Goal: Use online tool/utility: Utilize a website feature to perform a specific function

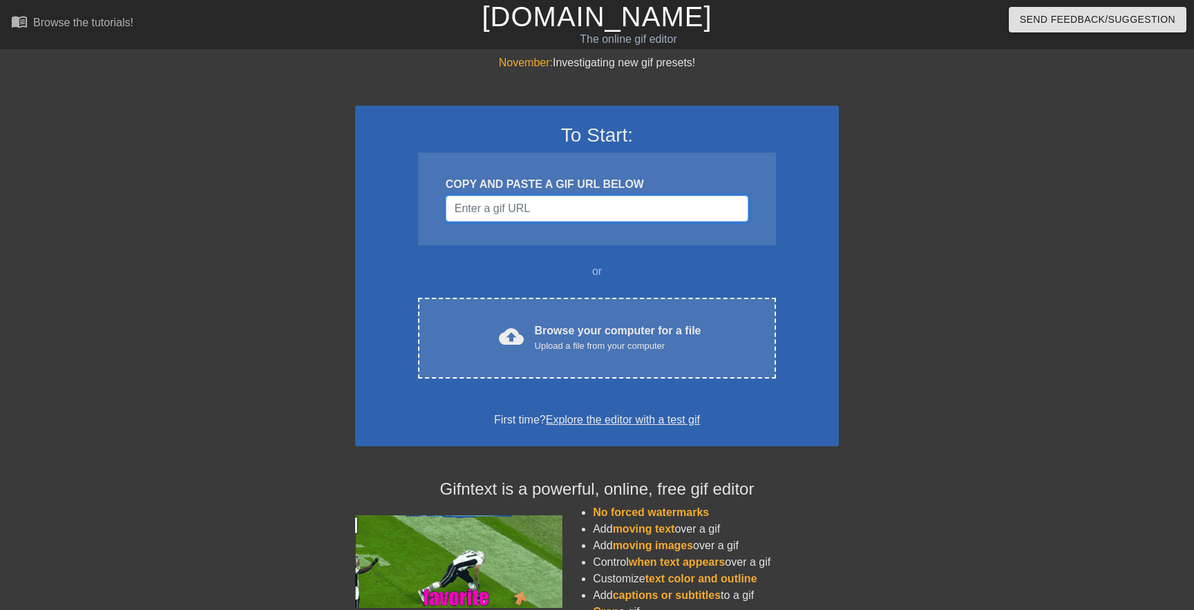
click at [534, 206] on input "Username" at bounding box center [597, 209] width 303 height 26
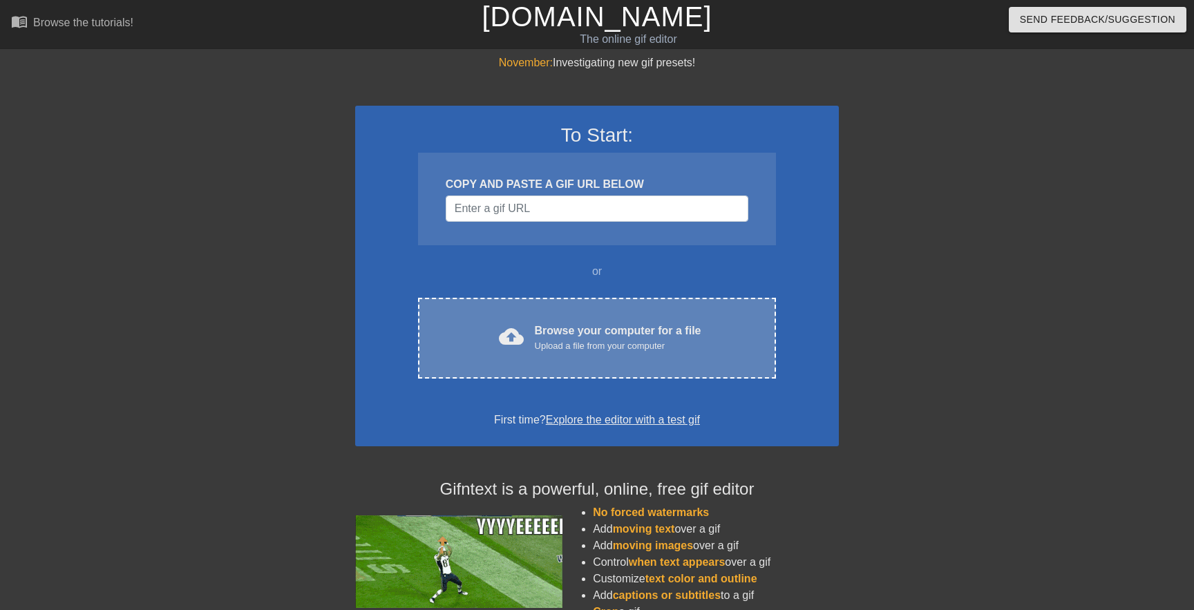
click at [575, 372] on div "cloud_upload Browse your computer for a file Upload a file from your computer C…" at bounding box center [597, 338] width 358 height 81
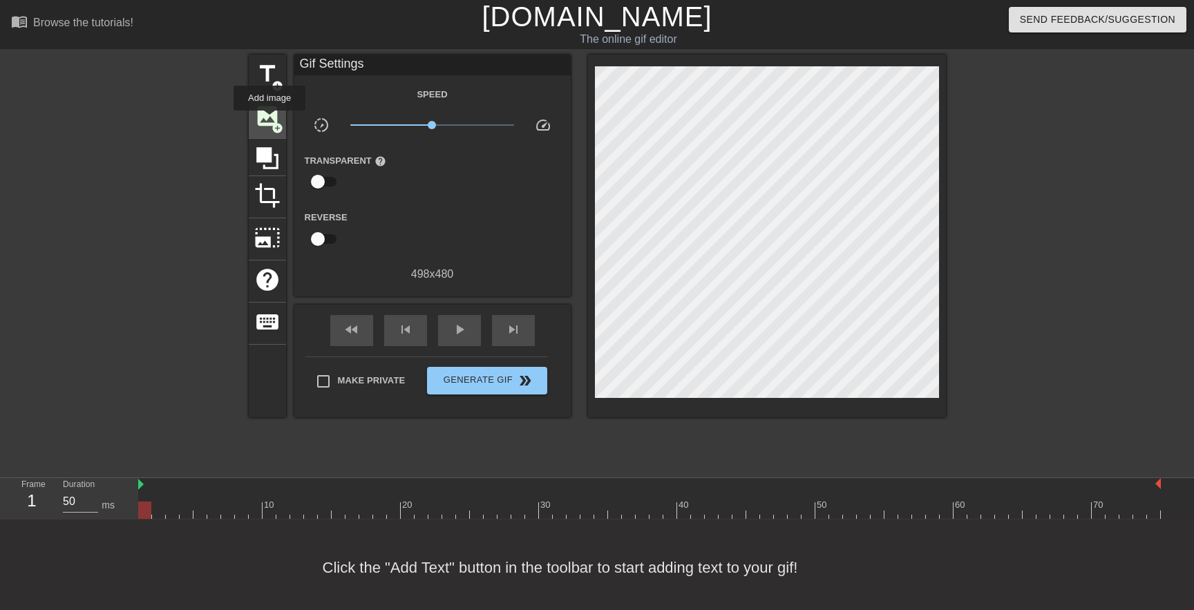
click at [270, 120] on span "image" at bounding box center [267, 116] width 26 height 26
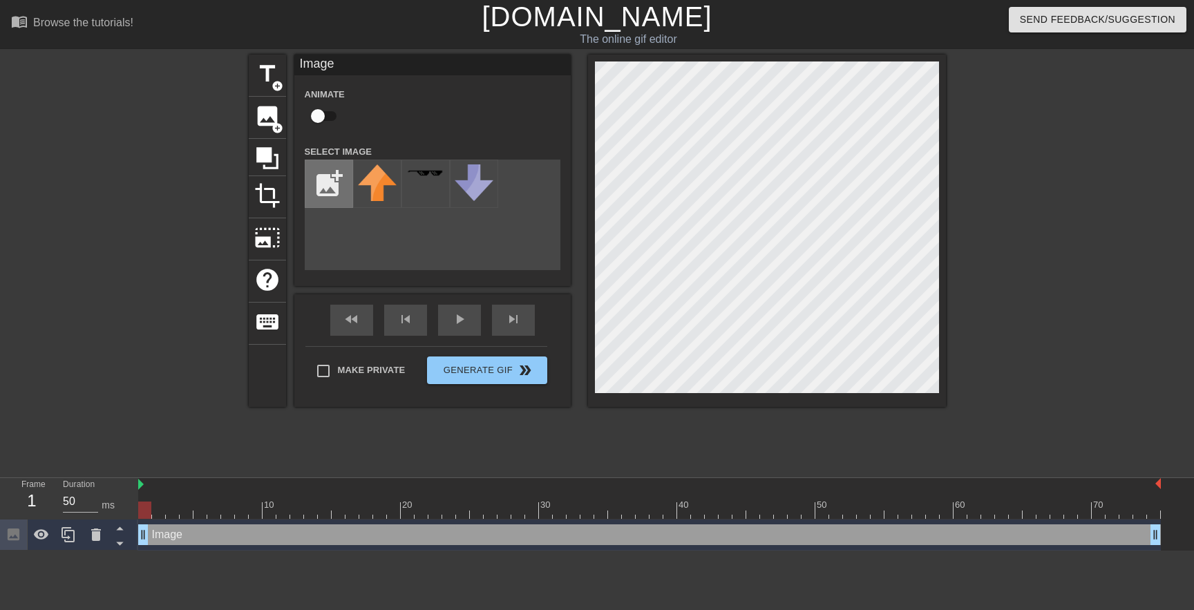
click at [330, 187] on input "file" at bounding box center [328, 183] width 47 height 47
type input "C:\fakepath\[PERSON_NAME].png"
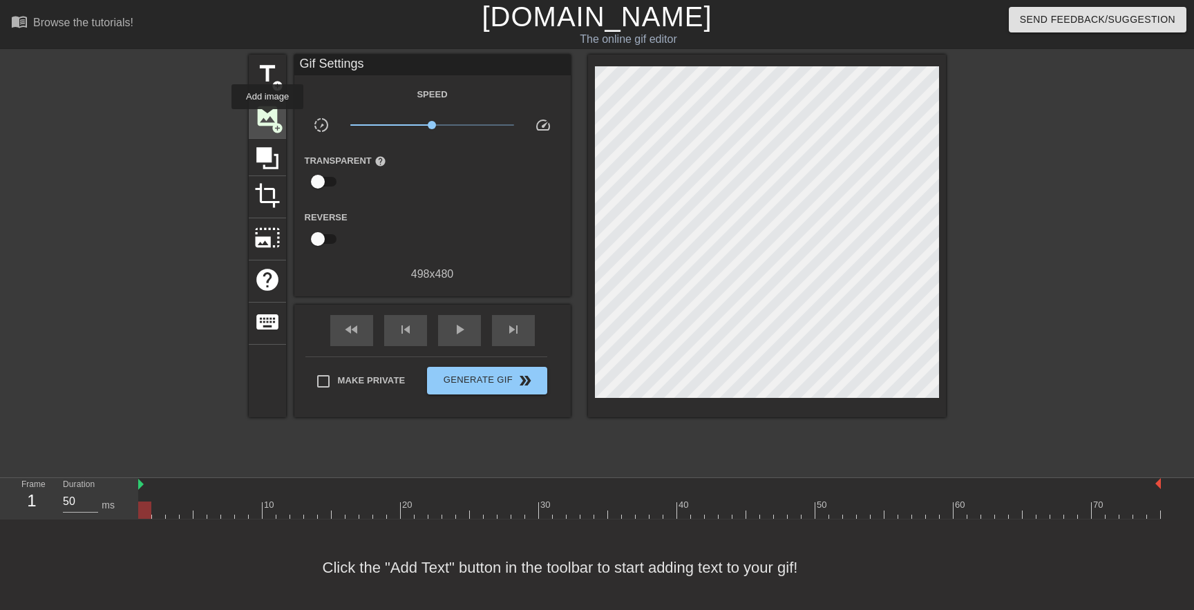
click at [268, 119] on span "image" at bounding box center [267, 116] width 26 height 26
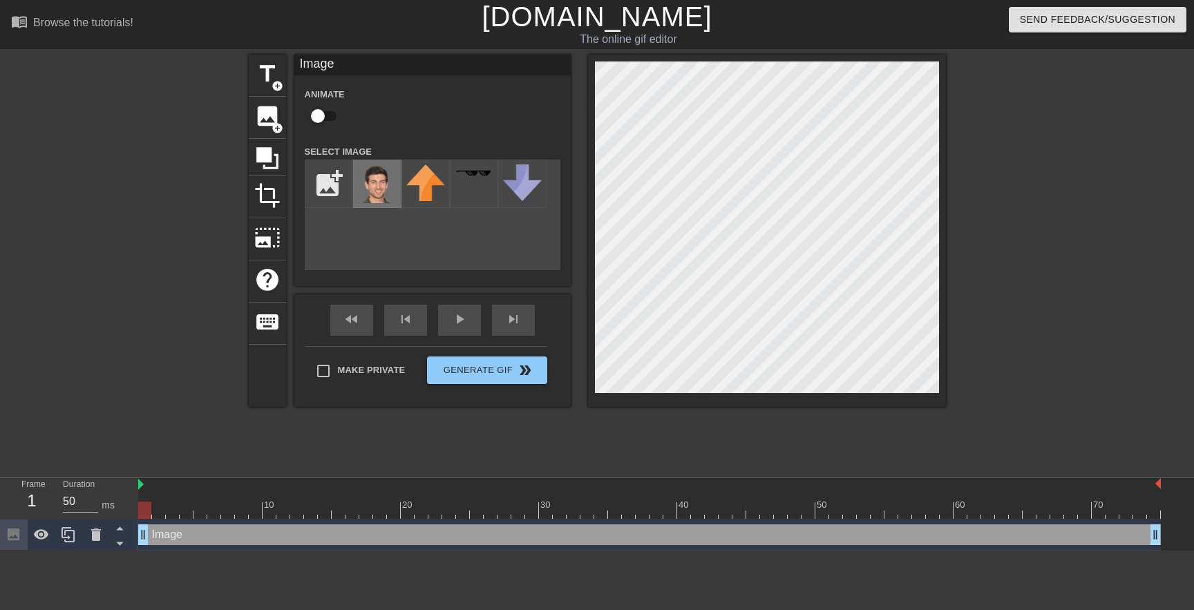
click at [369, 196] on img at bounding box center [377, 183] width 39 height 39
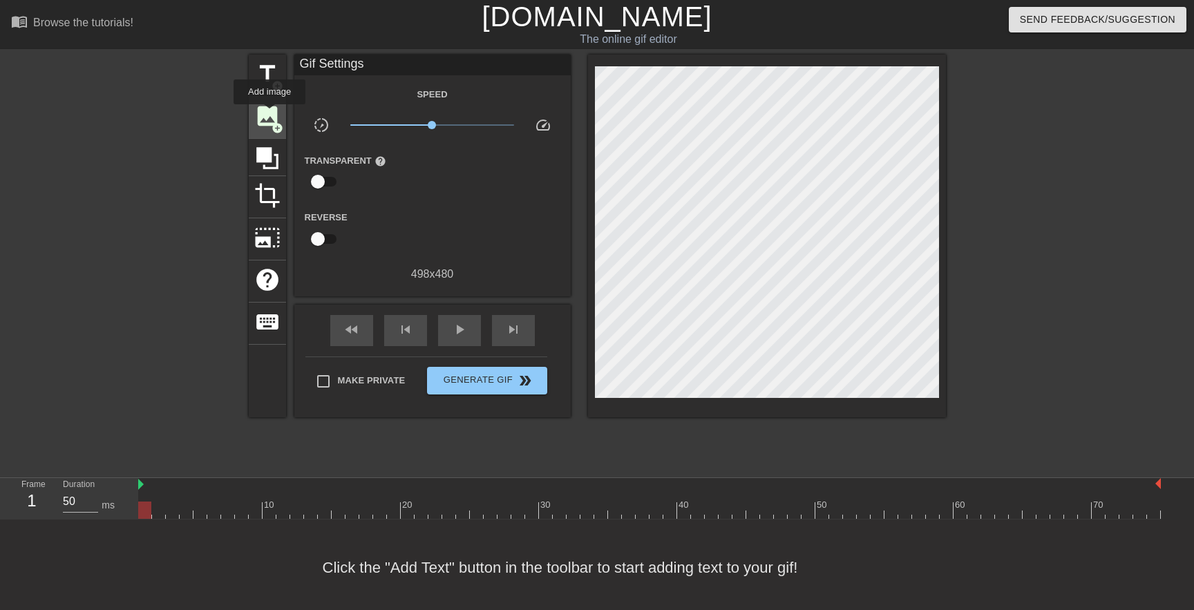
click at [269, 122] on span "image" at bounding box center [267, 116] width 26 height 26
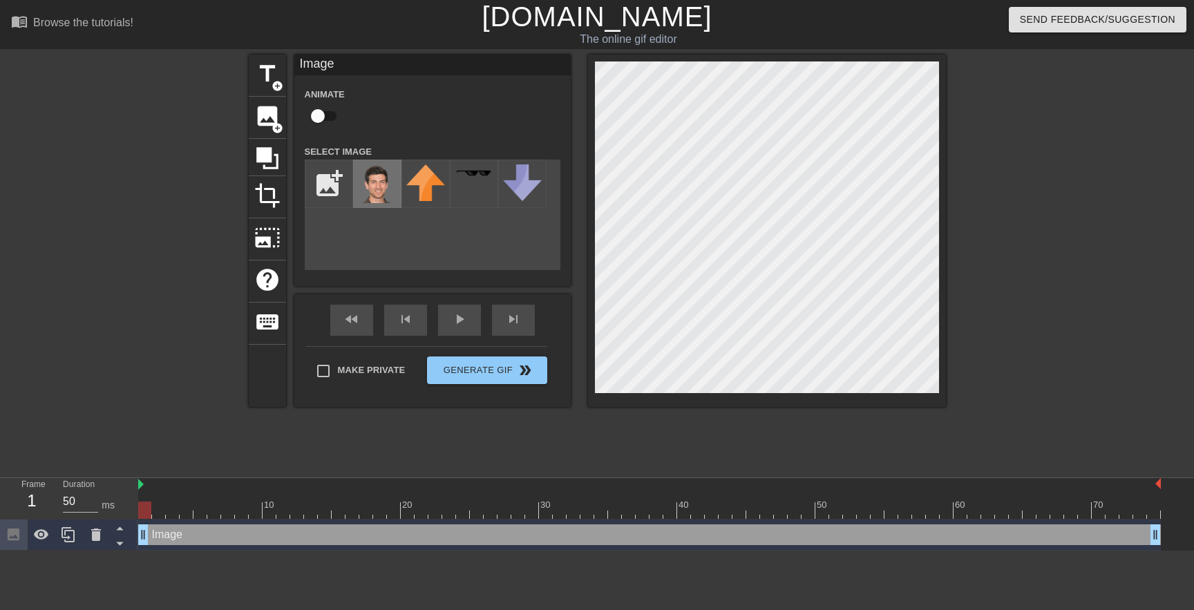
click at [390, 180] on img at bounding box center [377, 183] width 39 height 39
click at [264, 198] on span "crop" at bounding box center [267, 195] width 26 height 26
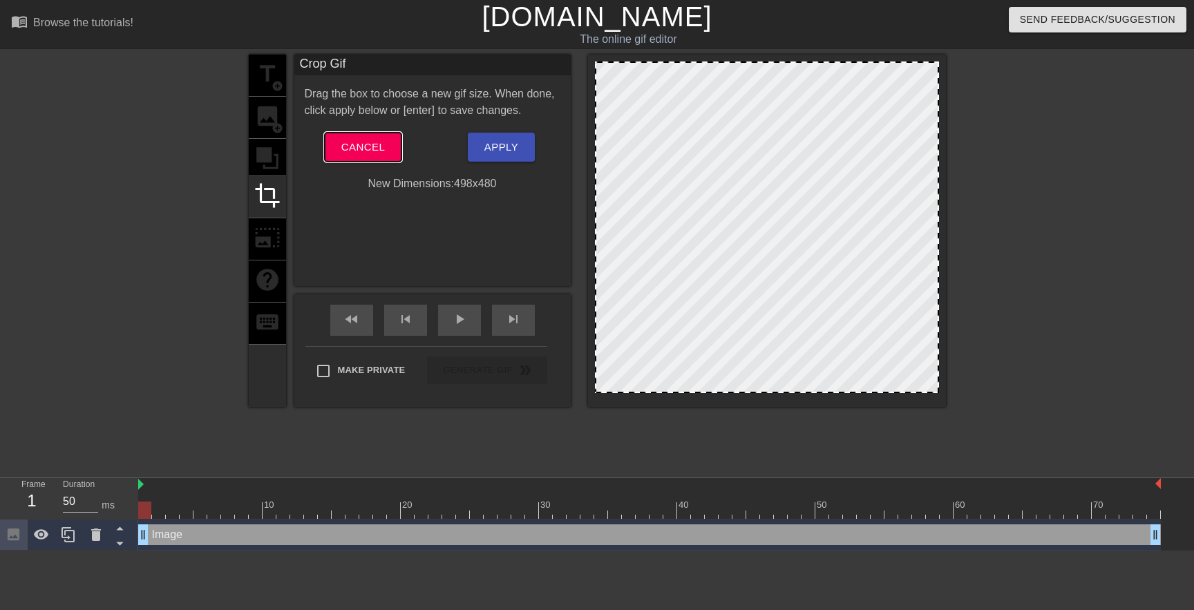
click at [357, 146] on span "Cancel" at bounding box center [363, 147] width 44 height 18
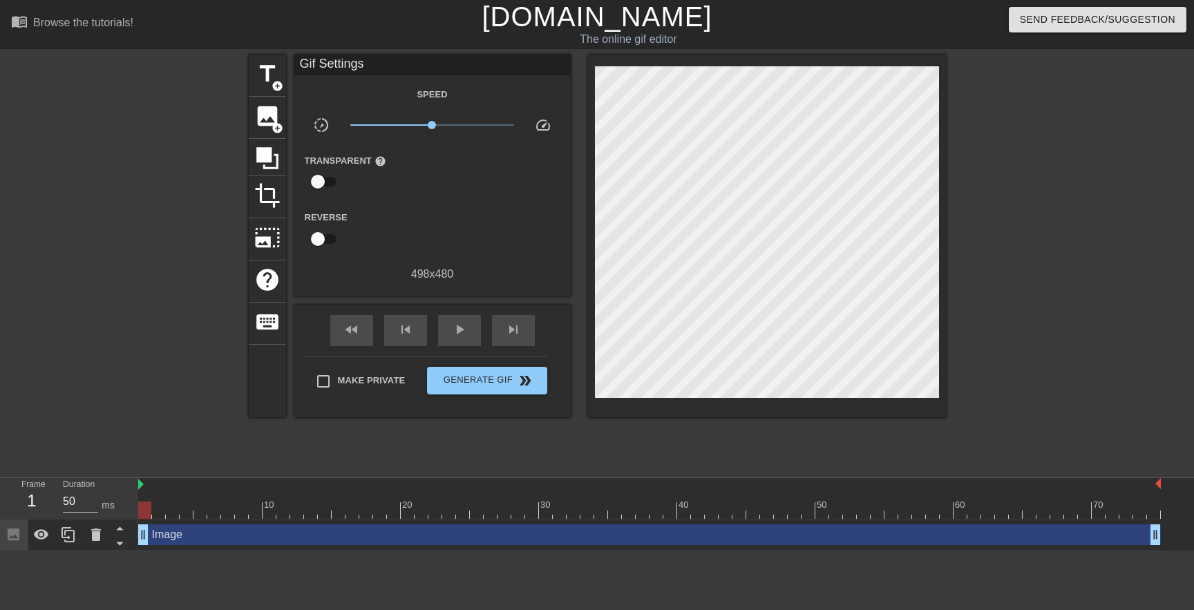
click at [149, 520] on div "Image drag_handle drag_handle" at bounding box center [649, 535] width 1023 height 31
click at [146, 505] on div at bounding box center [144, 510] width 13 height 17
click at [150, 486] on div at bounding box center [649, 485] width 1023 height 14
drag, startPoint x: 137, startPoint y: 486, endPoint x: 124, endPoint y: 487, distance: 13.2
click at [124, 487] on div "Frame 1 Duration 50 ms 10 20 30 40 50 60 70 Image drag_handle drag_handle" at bounding box center [597, 514] width 1194 height 73
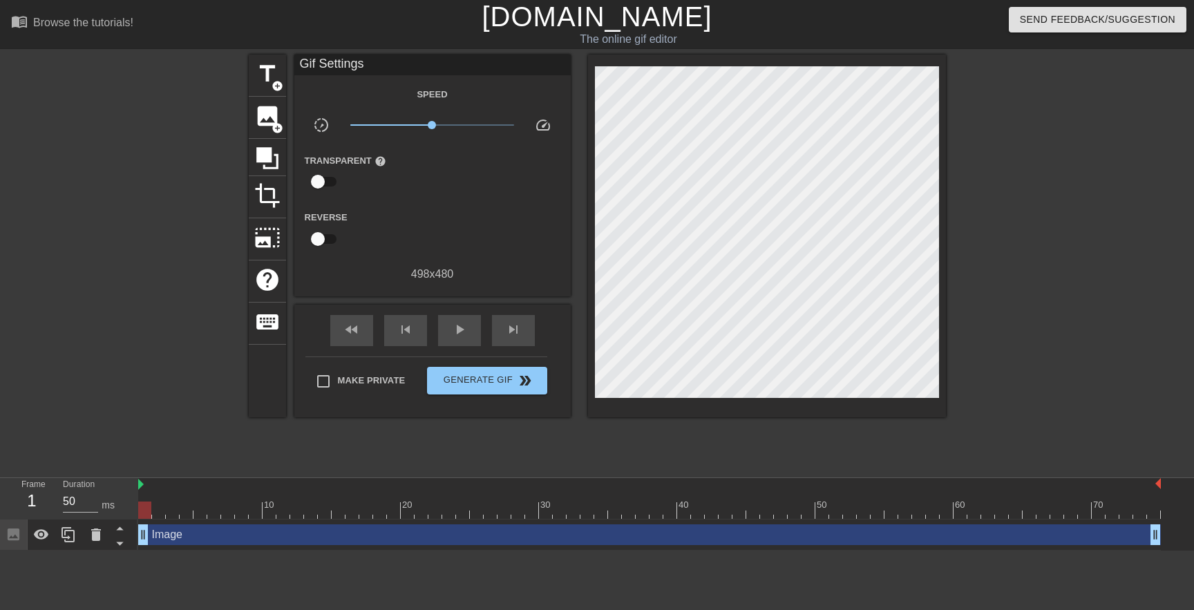
drag, startPoint x: 143, startPoint y: 539, endPoint x: 23, endPoint y: 529, distance: 120.0
click at [23, 529] on div "Frame 1 Duration 50 ms 10 20 30 40 50 60 70 Image drag_handle drag_handle" at bounding box center [597, 514] width 1194 height 73
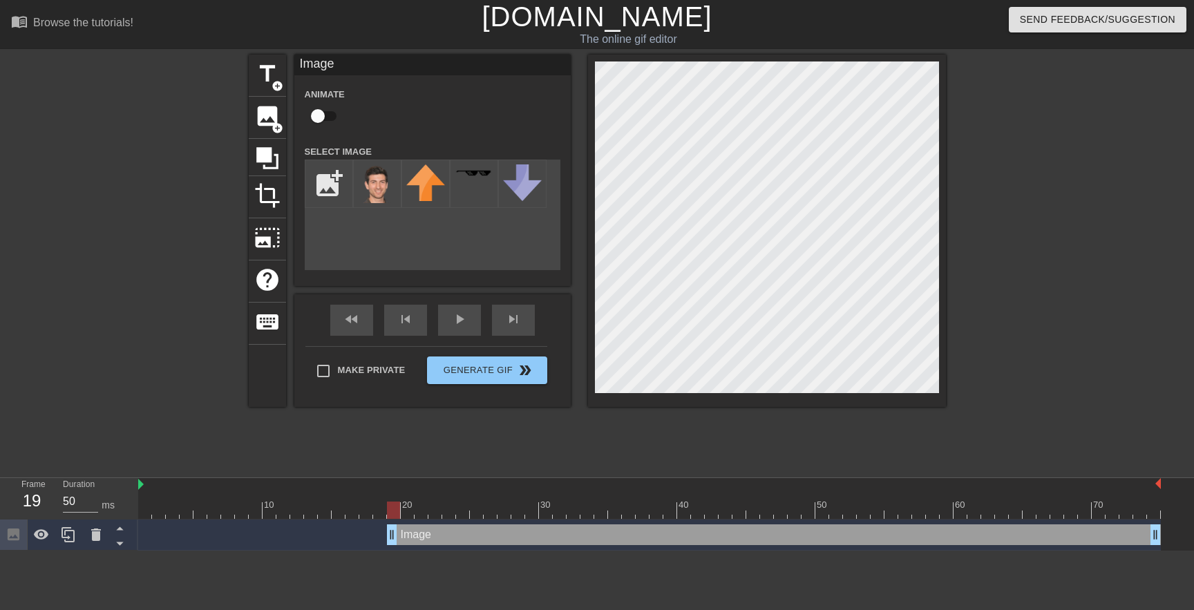
drag, startPoint x: 144, startPoint y: 537, endPoint x: 396, endPoint y: 535, distance: 252.2
drag, startPoint x: 394, startPoint y: 539, endPoint x: 467, endPoint y: 526, distance: 74.4
click at [545, 129] on div "title add_circle image add_circle crop photo_size_select_large help keyboard Im…" at bounding box center [597, 231] width 697 height 352
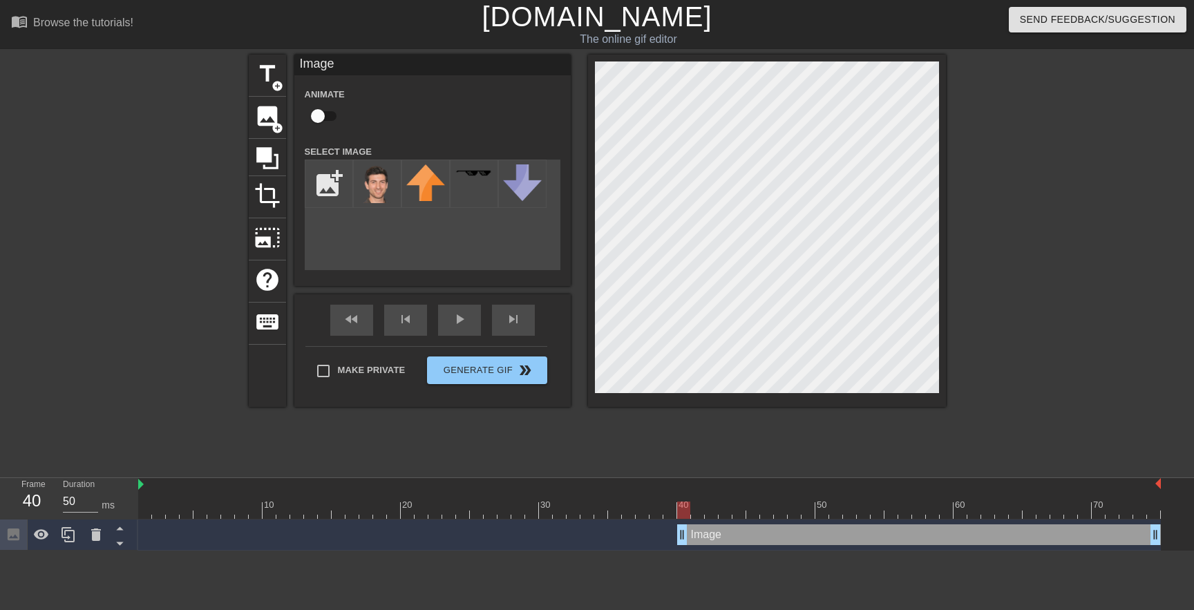
drag, startPoint x: 461, startPoint y: 531, endPoint x: 687, endPoint y: 524, distance: 226.1
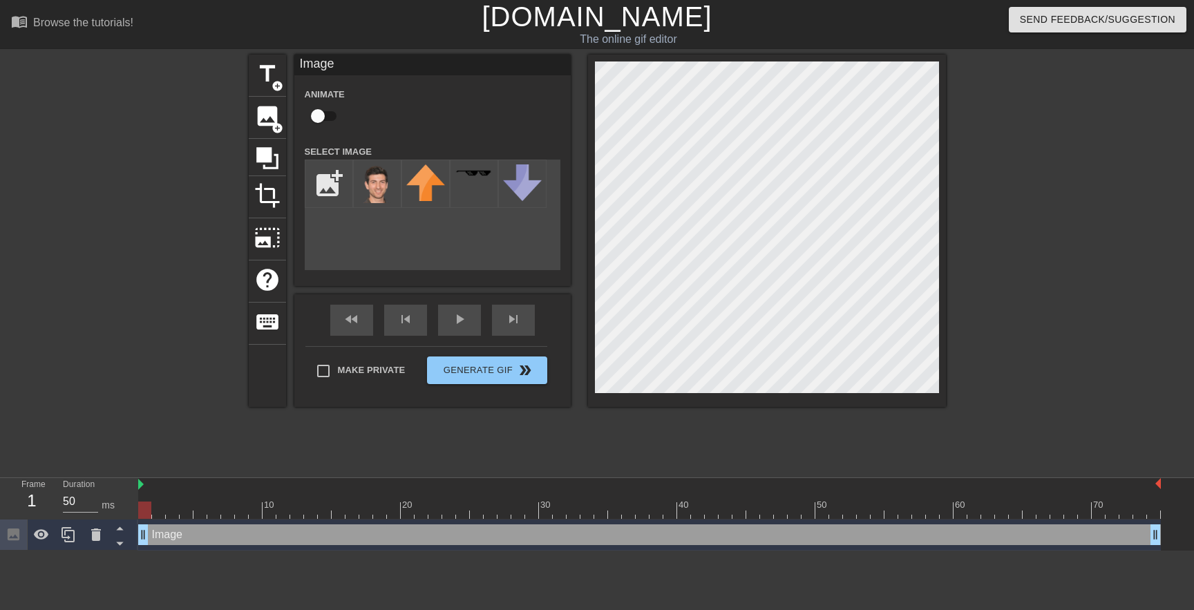
drag, startPoint x: 680, startPoint y: 536, endPoint x: 37, endPoint y: 573, distance: 644.3
click at [37, 551] on html "menu_book Browse the tutorials! [DOMAIN_NAME] The online gif editor Send Feedba…" at bounding box center [597, 275] width 1194 height 551
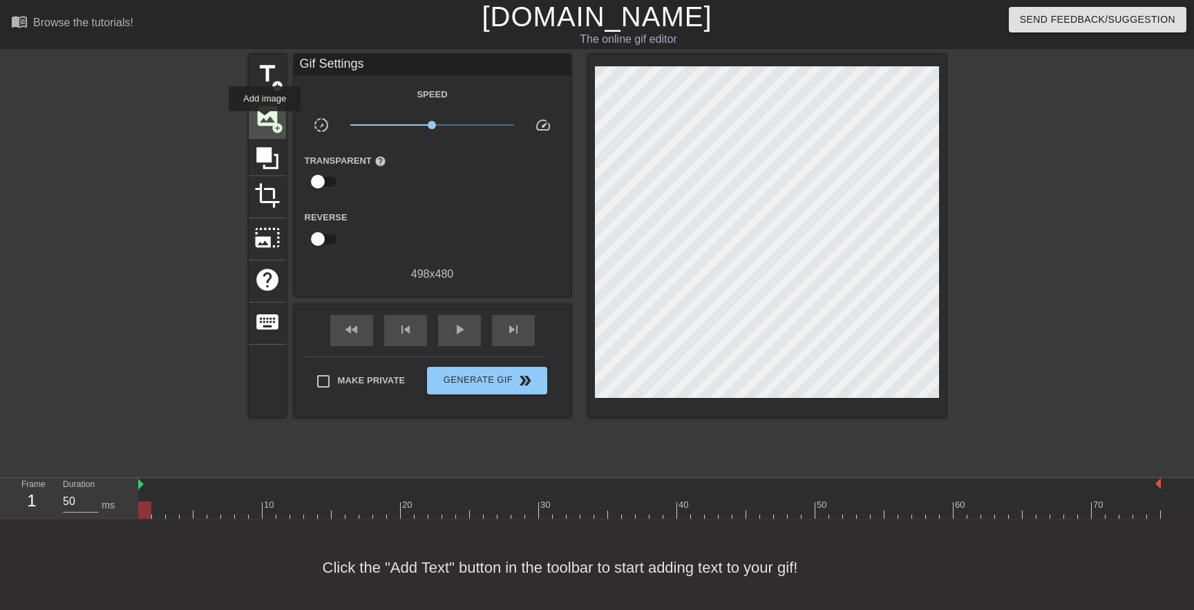
click at [265, 121] on span "image" at bounding box center [267, 116] width 26 height 26
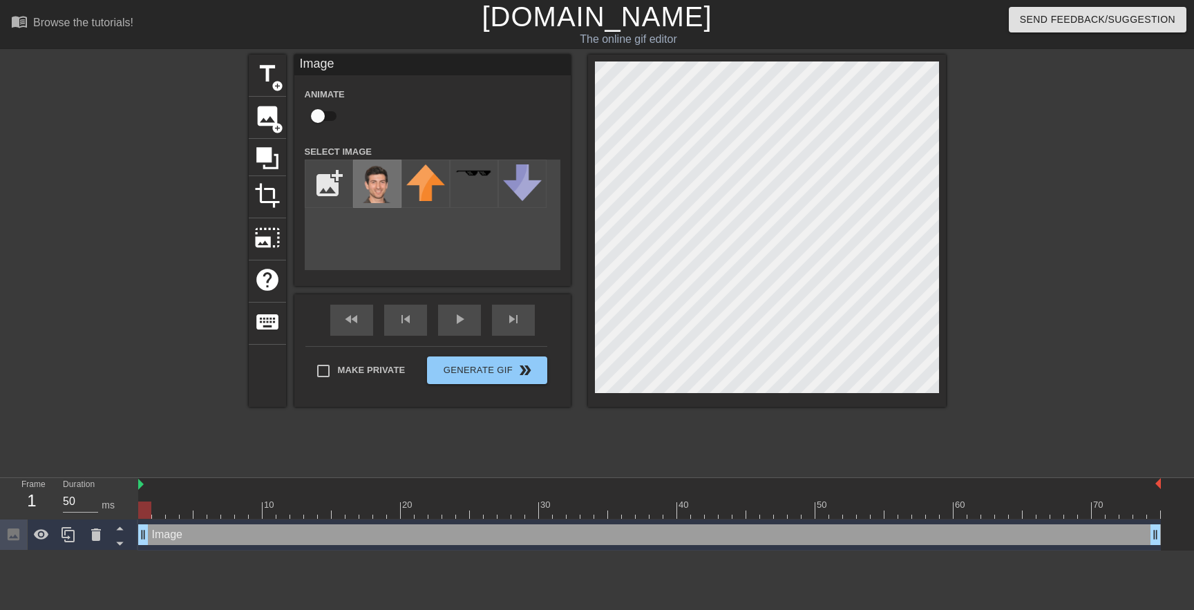
click at [374, 182] on img at bounding box center [377, 183] width 39 height 39
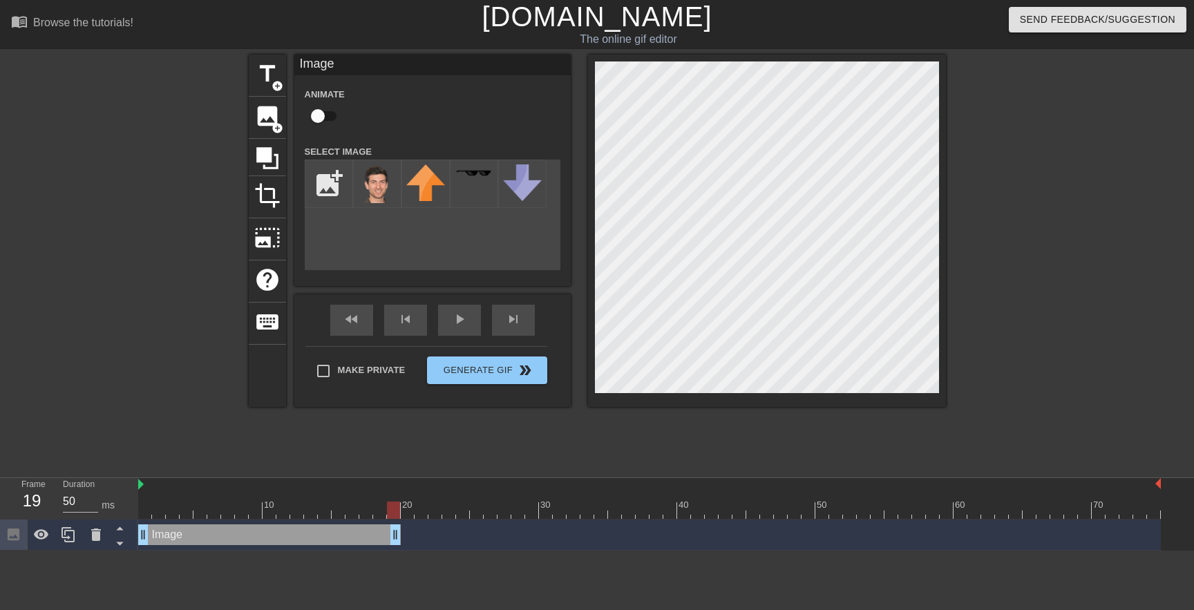
drag, startPoint x: 1157, startPoint y: 539, endPoint x: 399, endPoint y: 569, distance: 759.2
click at [399, 551] on html "menu_book Browse the tutorials! [DOMAIN_NAME] The online gif editor Send Feedba…" at bounding box center [597, 275] width 1194 height 551
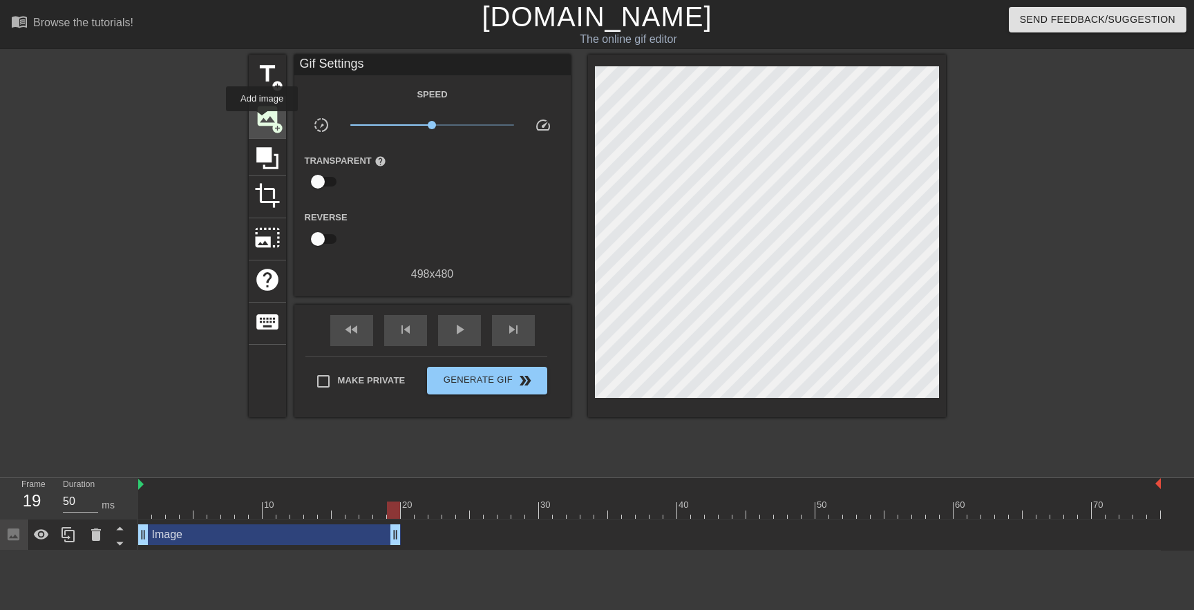
click at [263, 121] on span "image" at bounding box center [267, 116] width 26 height 26
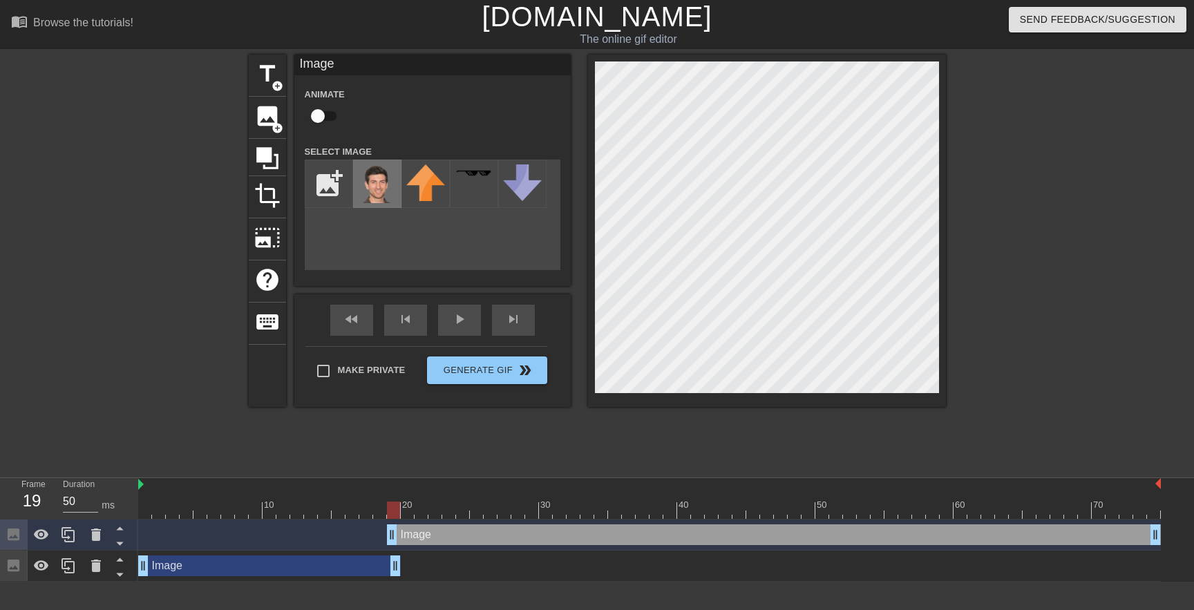
click at [370, 184] on img at bounding box center [377, 183] width 39 height 39
click at [989, 230] on div "title add_circle image add_circle crop photo_size_select_large help keyboard Im…" at bounding box center [597, 262] width 1194 height 415
drag, startPoint x: 391, startPoint y: 535, endPoint x: 401, endPoint y: 535, distance: 9.7
drag, startPoint x: 410, startPoint y: 509, endPoint x: 441, endPoint y: 509, distance: 31.8
click at [441, 509] on div at bounding box center [649, 510] width 1023 height 17
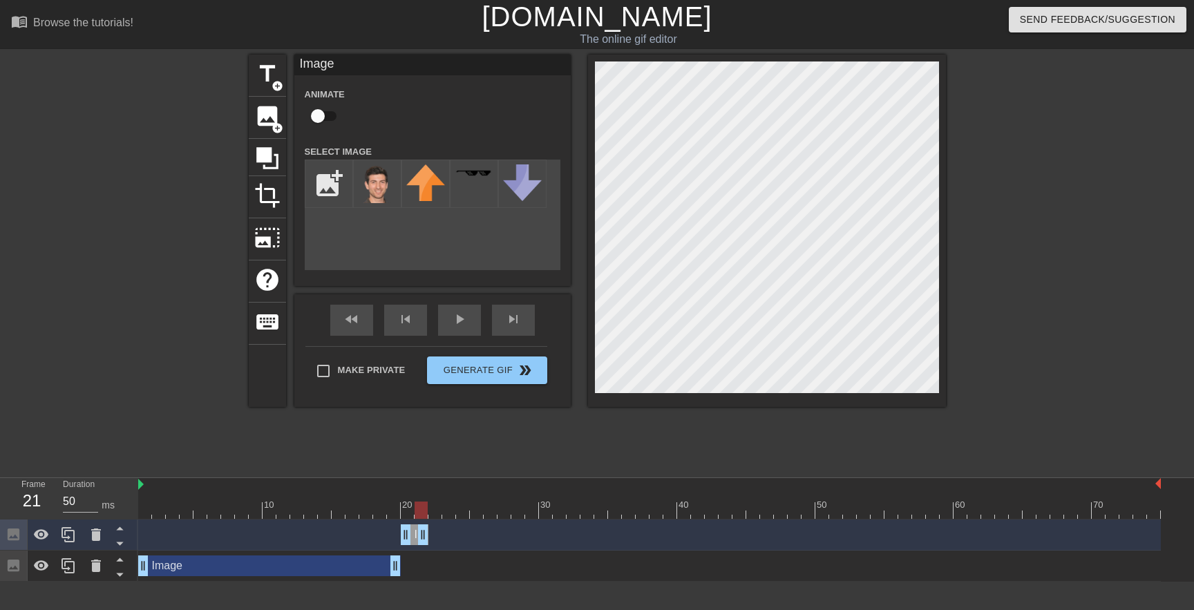
drag, startPoint x: 1154, startPoint y: 529, endPoint x: 422, endPoint y: 522, distance: 732.4
click at [422, 522] on div "Image drag_handle drag_handle" at bounding box center [649, 535] width 1023 height 31
click at [412, 541] on div "Image drag_handle drag_handle" at bounding box center [415, 534] width 28 height 21
click at [414, 534] on div "Image drag_handle drag_handle" at bounding box center [415, 534] width 28 height 21
click at [420, 508] on div at bounding box center [421, 510] width 13 height 17
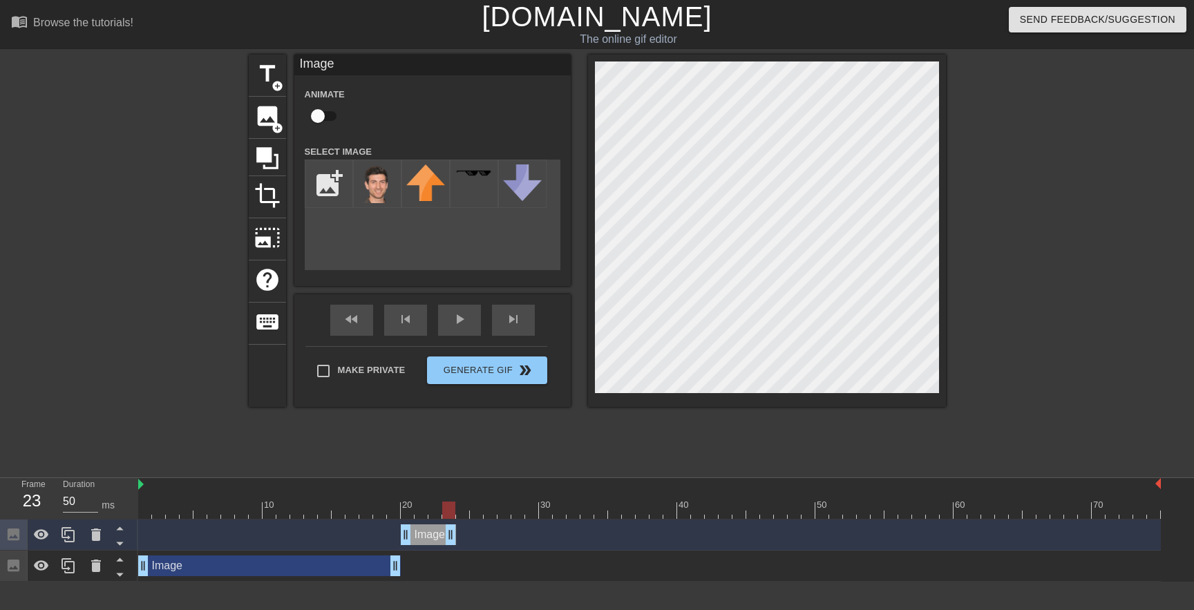
drag, startPoint x: 427, startPoint y: 535, endPoint x: 457, endPoint y: 535, distance: 29.7
click at [457, 535] on div "Image drag_handle drag_handle" at bounding box center [649, 534] width 1023 height 21
drag, startPoint x: 448, startPoint y: 532, endPoint x: 454, endPoint y: 524, distance: 9.4
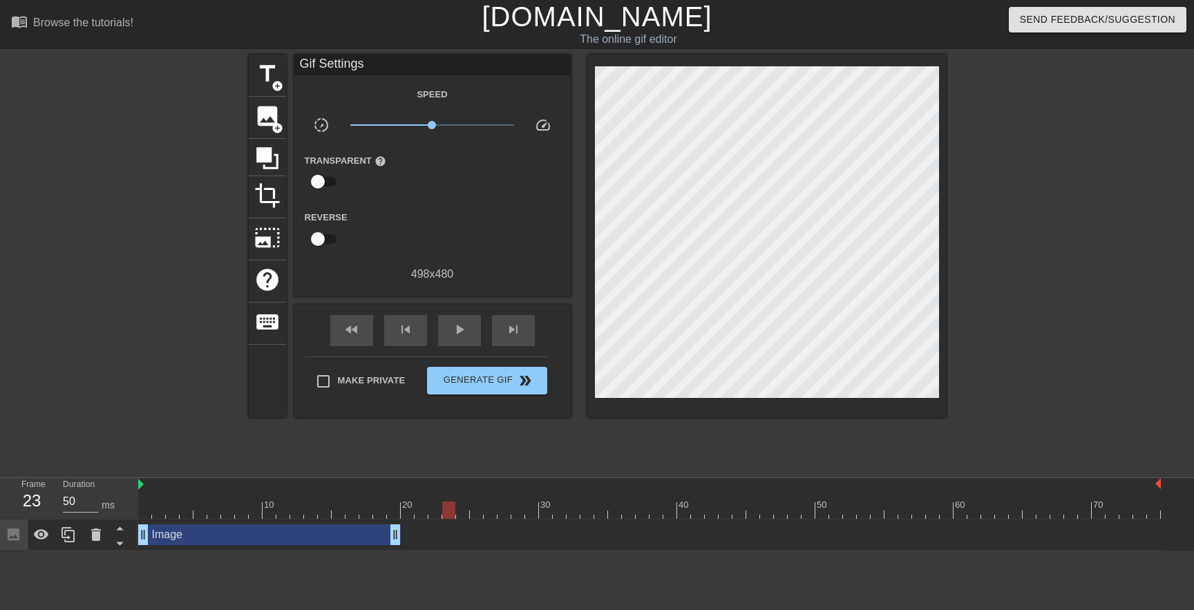
click at [327, 540] on div "Image drag_handle drag_handle" at bounding box center [269, 534] width 263 height 21
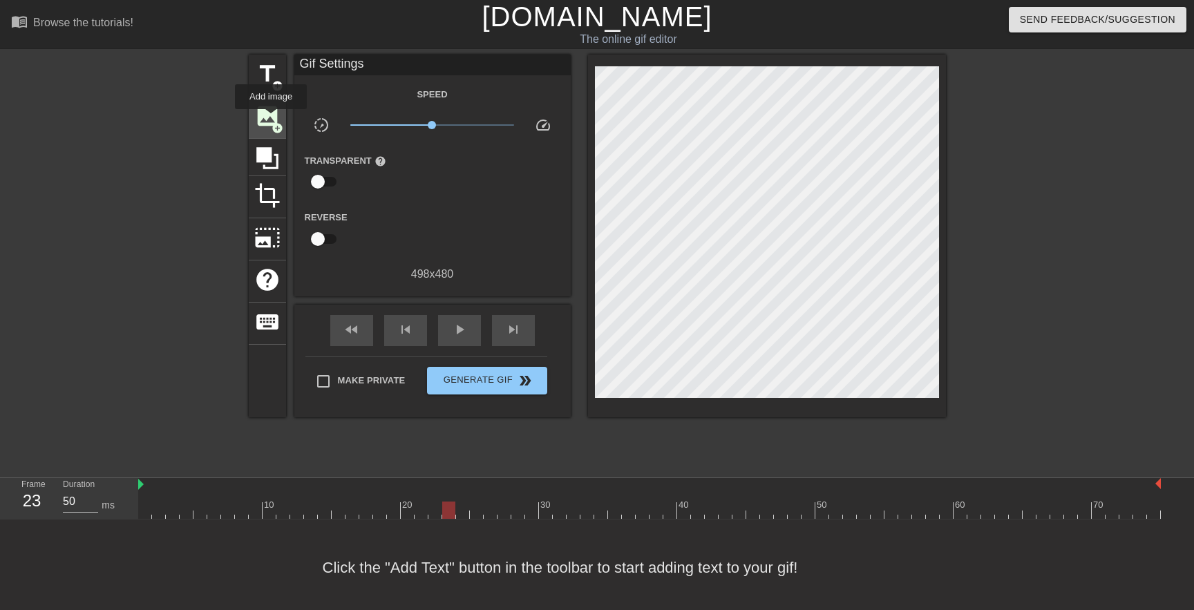
click at [272, 119] on span "image" at bounding box center [267, 116] width 26 height 26
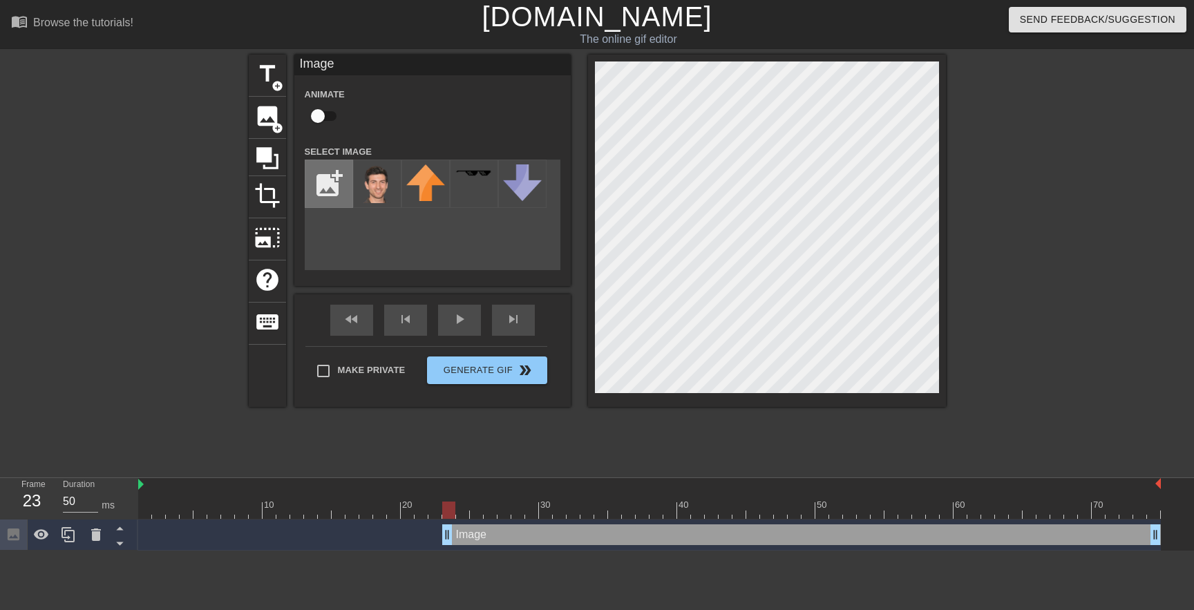
click at [331, 180] on input "file" at bounding box center [328, 183] width 47 height 47
type input "C:\fakepath\[PERSON_NAME].png"
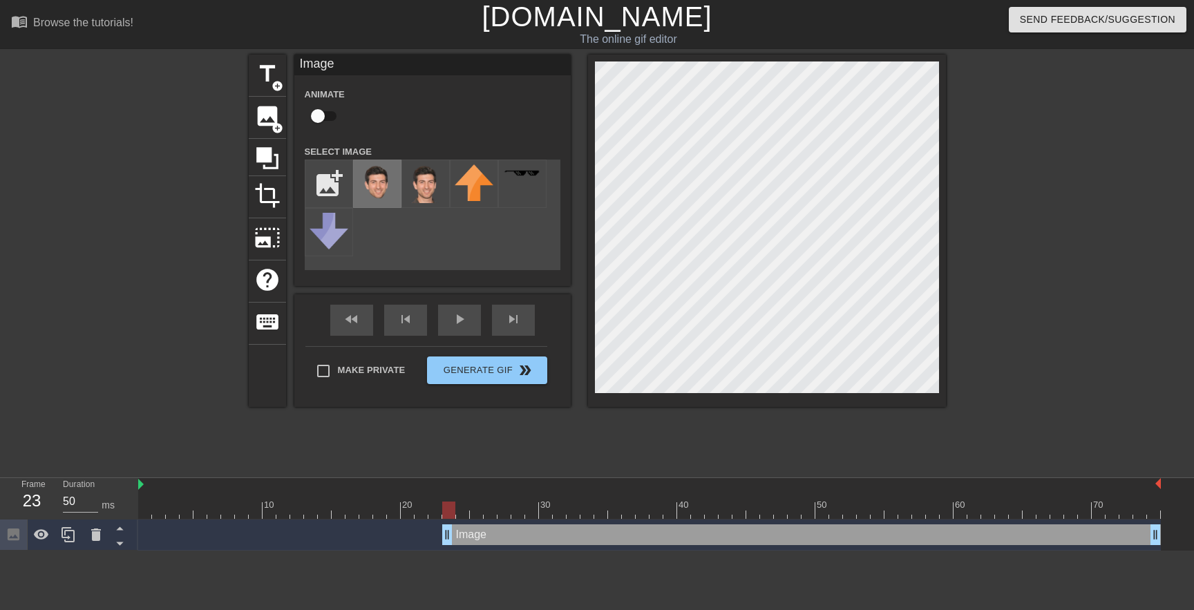
click at [367, 189] on img at bounding box center [377, 183] width 39 height 39
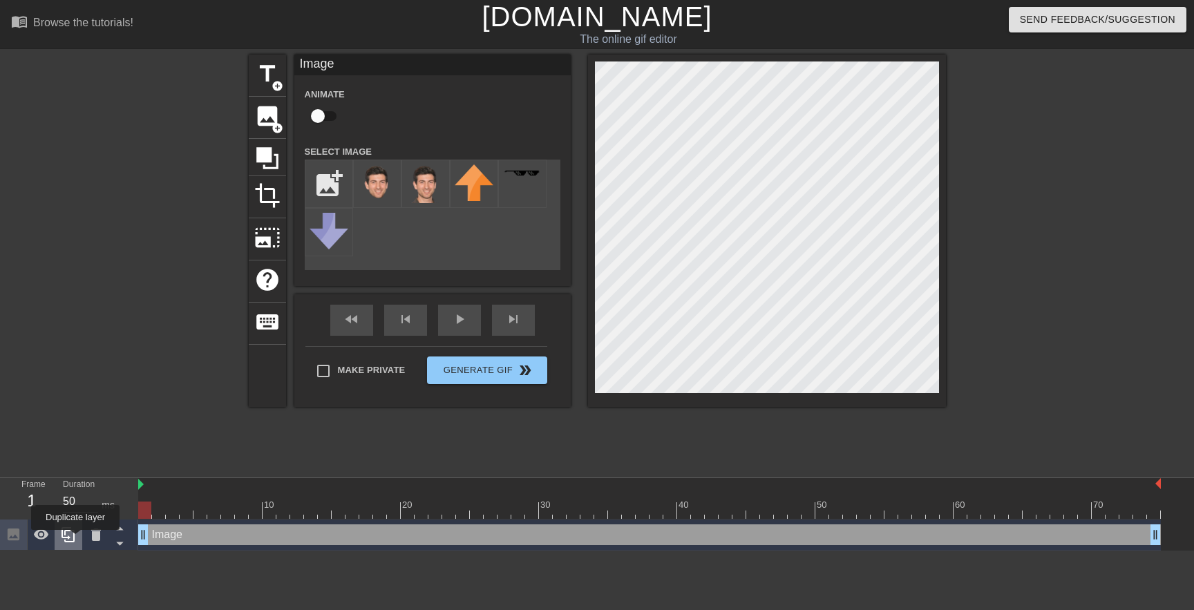
drag, startPoint x: 441, startPoint y: 540, endPoint x: 74, endPoint y: 540, distance: 367.6
click at [74, 540] on div "Frame 1 Duration 50 ms 10 20 30 40 50 60 70 Image drag_handle drag_handle" at bounding box center [597, 514] width 1194 height 73
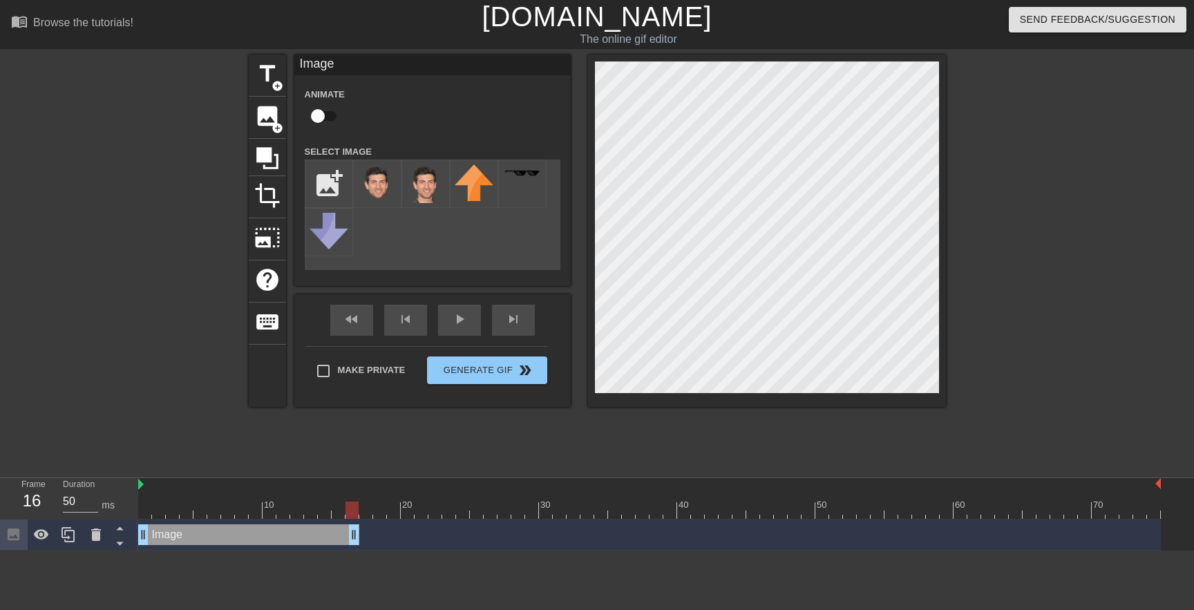
drag, startPoint x: 1156, startPoint y: 539, endPoint x: 352, endPoint y: 563, distance: 803.9
click at [352, 551] on html "menu_book Browse the tutorials! [DOMAIN_NAME] The online gif editor Send Feedba…" at bounding box center [597, 275] width 1194 height 551
drag, startPoint x: 357, startPoint y: 534, endPoint x: 193, endPoint y: 532, distance: 163.8
drag, startPoint x: 184, startPoint y: 531, endPoint x: 354, endPoint y: 531, distance: 169.3
drag, startPoint x: 332, startPoint y: 508, endPoint x: 80, endPoint y: 508, distance: 251.5
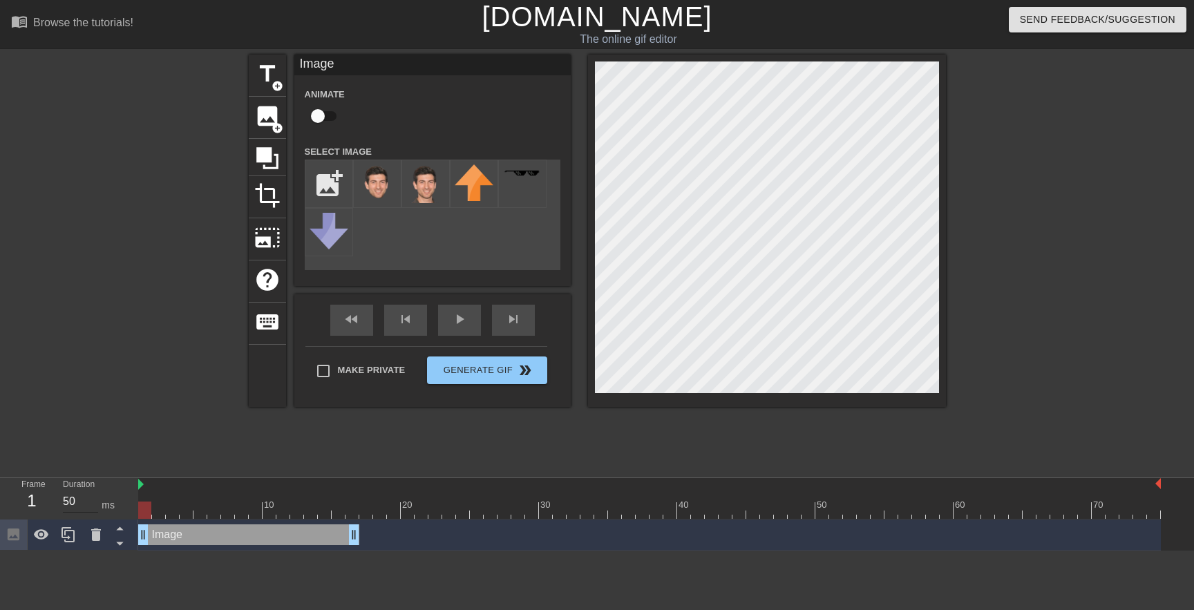
click at [80, 508] on div "Frame 1 Duration 50 ms 10 20 30 40 50 60 70 Image drag_handle drag_handle" at bounding box center [597, 514] width 1194 height 73
drag, startPoint x: 145, startPoint y: 511, endPoint x: 325, endPoint y: 514, distance: 180.4
click at [325, 514] on div at bounding box center [324, 510] width 13 height 17
drag, startPoint x: 354, startPoint y: 539, endPoint x: 327, endPoint y: 538, distance: 27.0
click at [289, 535] on div "Image drag_handle drag_handle" at bounding box center [234, 534] width 193 height 21
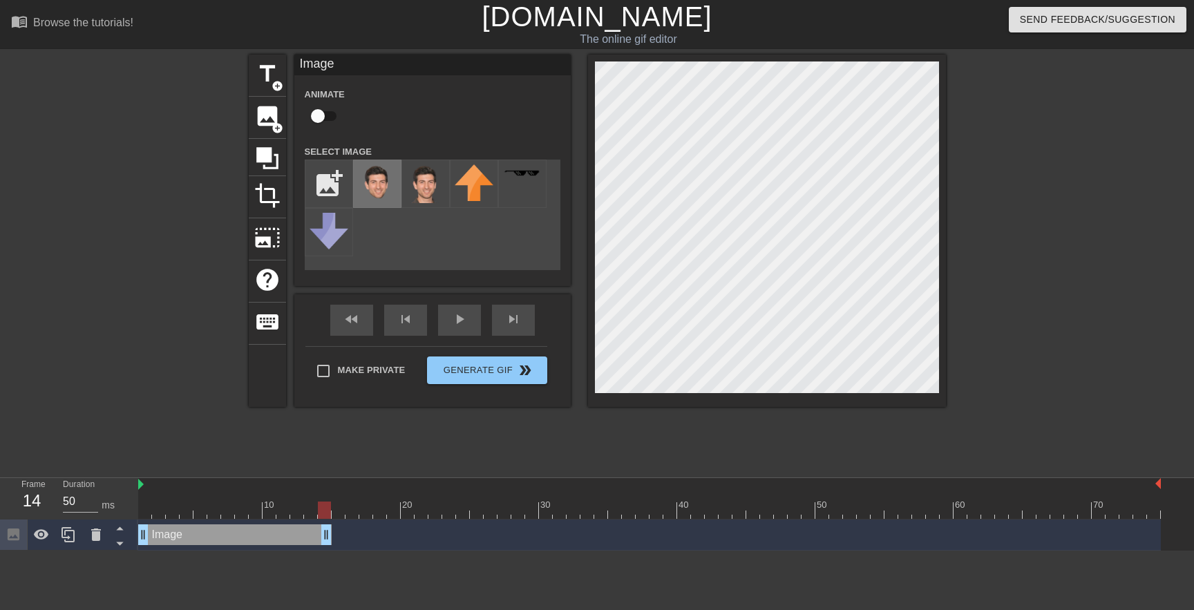
click at [380, 193] on img at bounding box center [377, 183] width 39 height 39
click at [280, 528] on div "Image drag_handle drag_handle" at bounding box center [234, 534] width 193 height 21
click at [285, 542] on div "Image drag_handle drag_handle" at bounding box center [234, 534] width 193 height 21
click at [350, 369] on label "Make Private" at bounding box center [357, 371] width 97 height 29
click at [338, 369] on input "Make Private" at bounding box center [323, 371] width 29 height 29
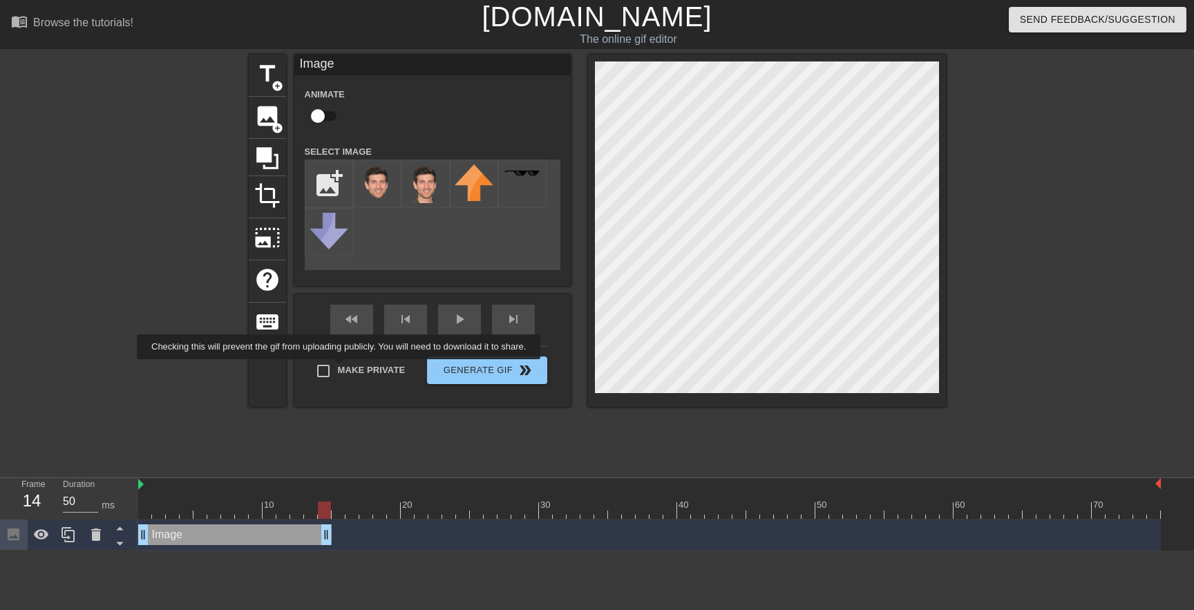
checkbox input "true"
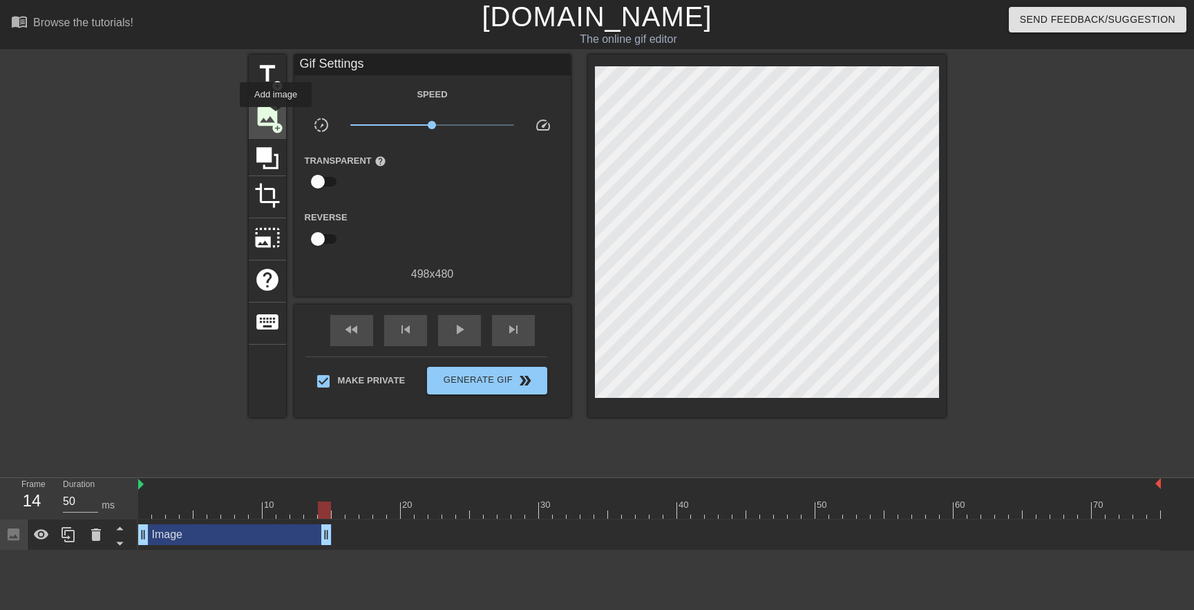
click at [275, 117] on span "image" at bounding box center [267, 116] width 26 height 26
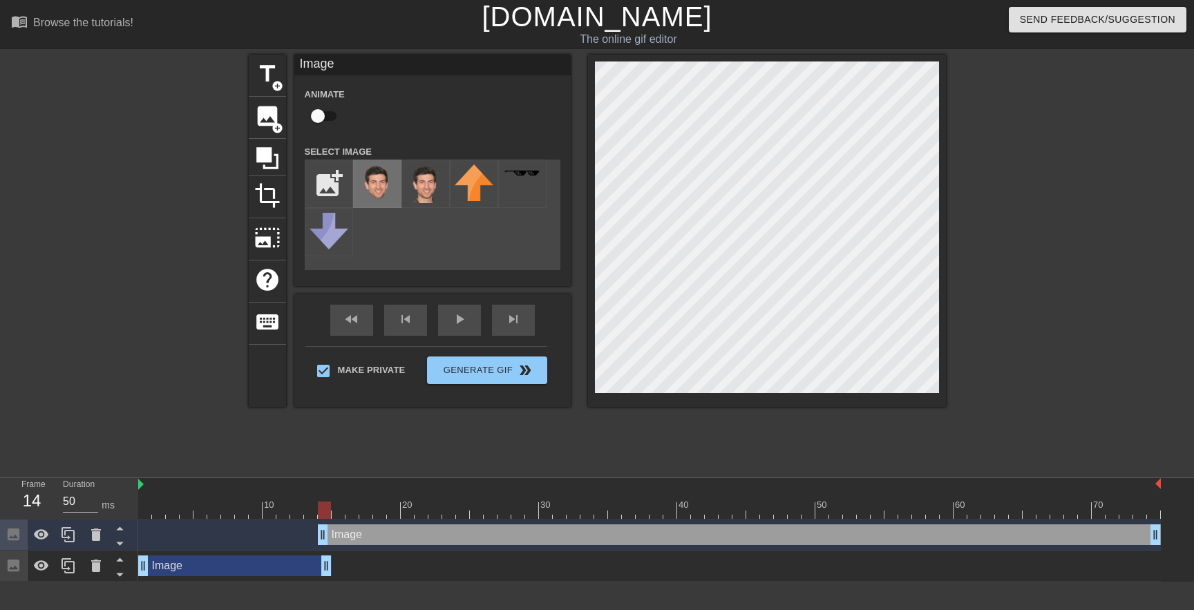
click at [387, 185] on img at bounding box center [377, 183] width 39 height 39
drag, startPoint x: 323, startPoint y: 538, endPoint x: 336, endPoint y: 538, distance: 13.8
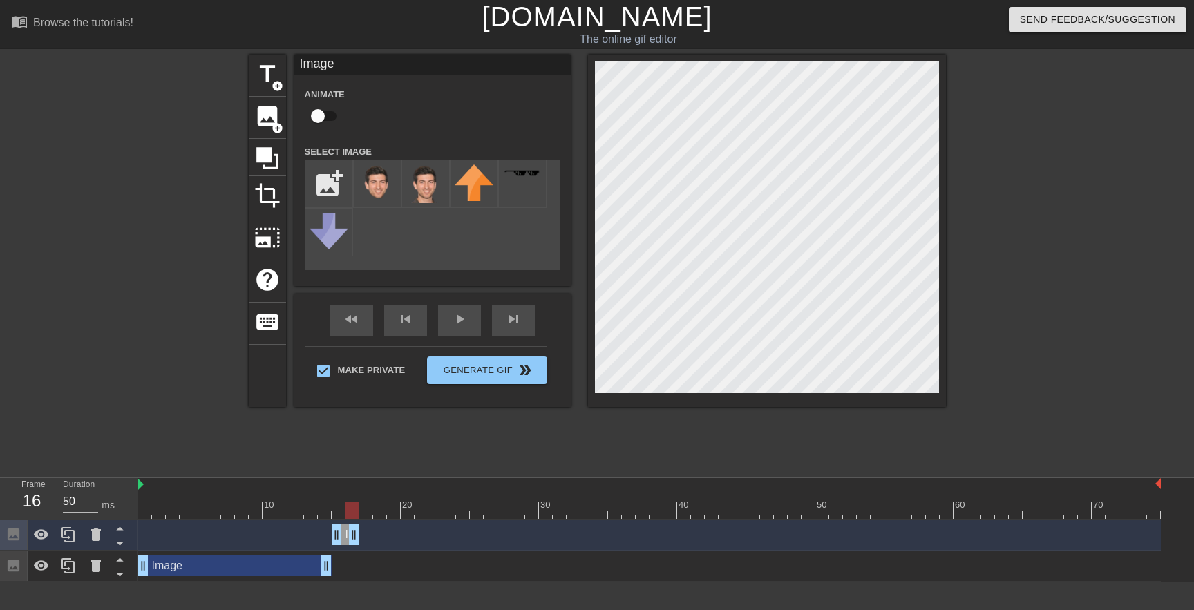
drag, startPoint x: 1155, startPoint y: 533, endPoint x: 354, endPoint y: 538, distance: 800.8
drag, startPoint x: 353, startPoint y: 529, endPoint x: 388, endPoint y: 529, distance: 34.6
click at [369, 181] on img at bounding box center [377, 183] width 39 height 39
click at [265, 129] on div "image add_circle" at bounding box center [267, 118] width 37 height 42
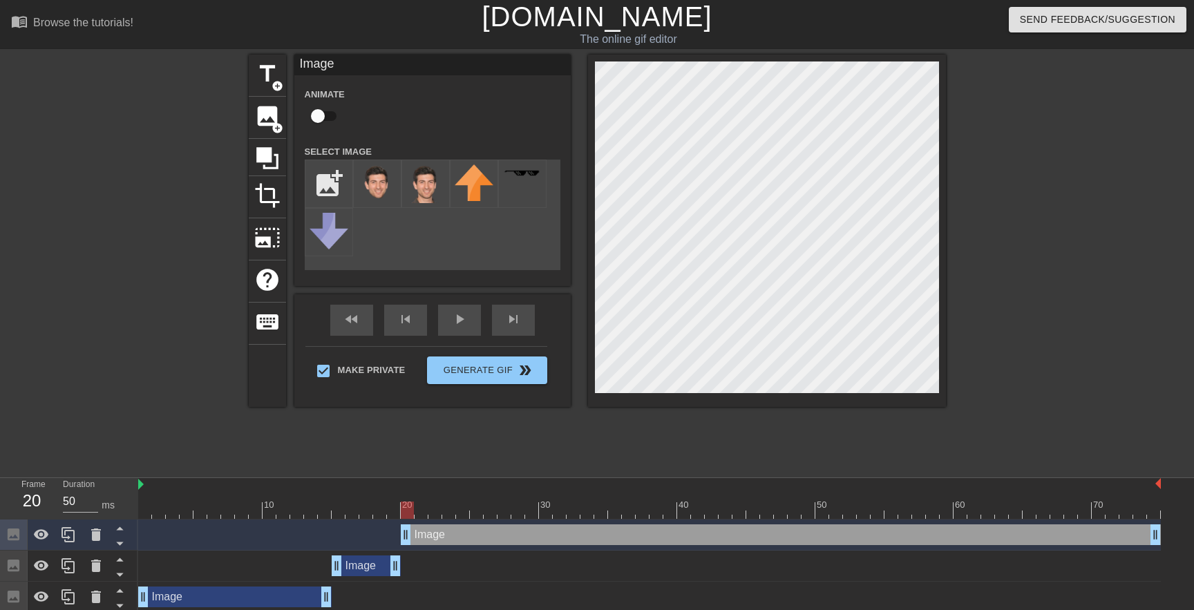
drag, startPoint x: 393, startPoint y: 537, endPoint x: 403, endPoint y: 538, distance: 10.5
click at [379, 191] on img at bounding box center [377, 183] width 39 height 39
drag, startPoint x: 405, startPoint y: 504, endPoint x: 392, endPoint y: 504, distance: 13.1
click at [392, 504] on div at bounding box center [393, 510] width 13 height 17
click at [427, 538] on div "Image drag_handle drag_handle" at bounding box center [781, 534] width 760 height 21
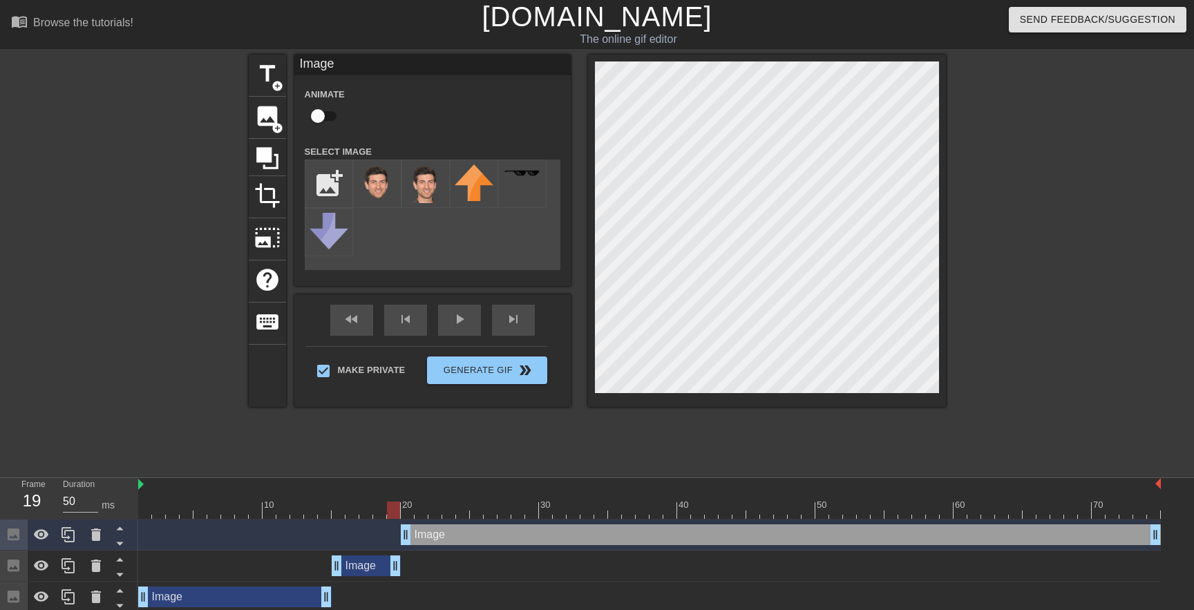
click at [591, 202] on div at bounding box center [767, 231] width 358 height 352
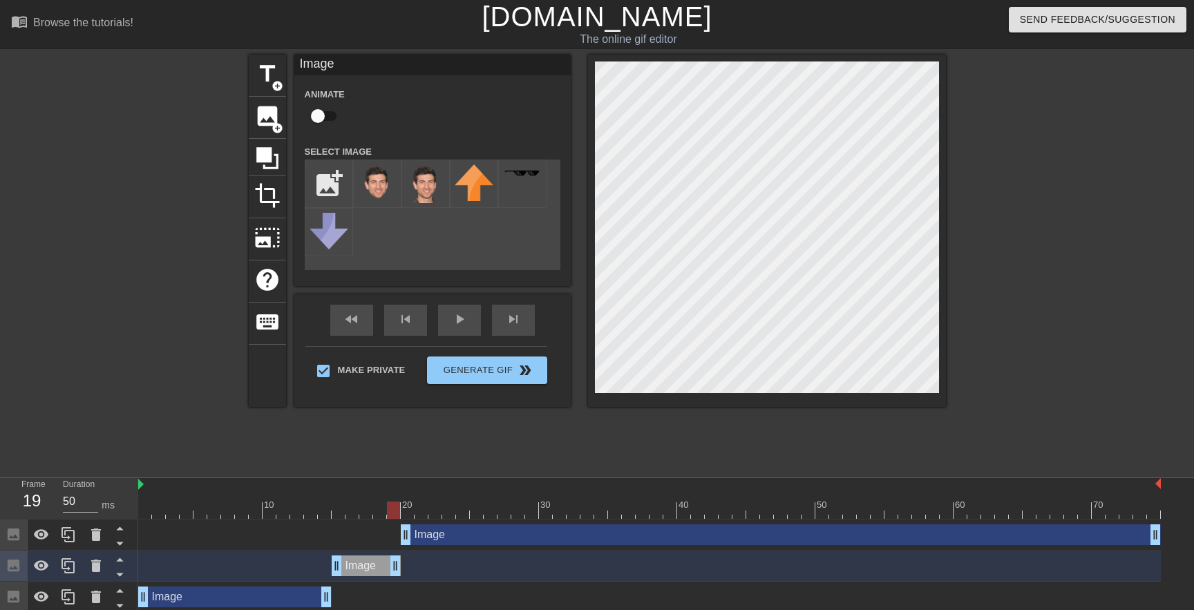
click at [441, 535] on div "Image drag_handle drag_handle" at bounding box center [781, 534] width 760 height 21
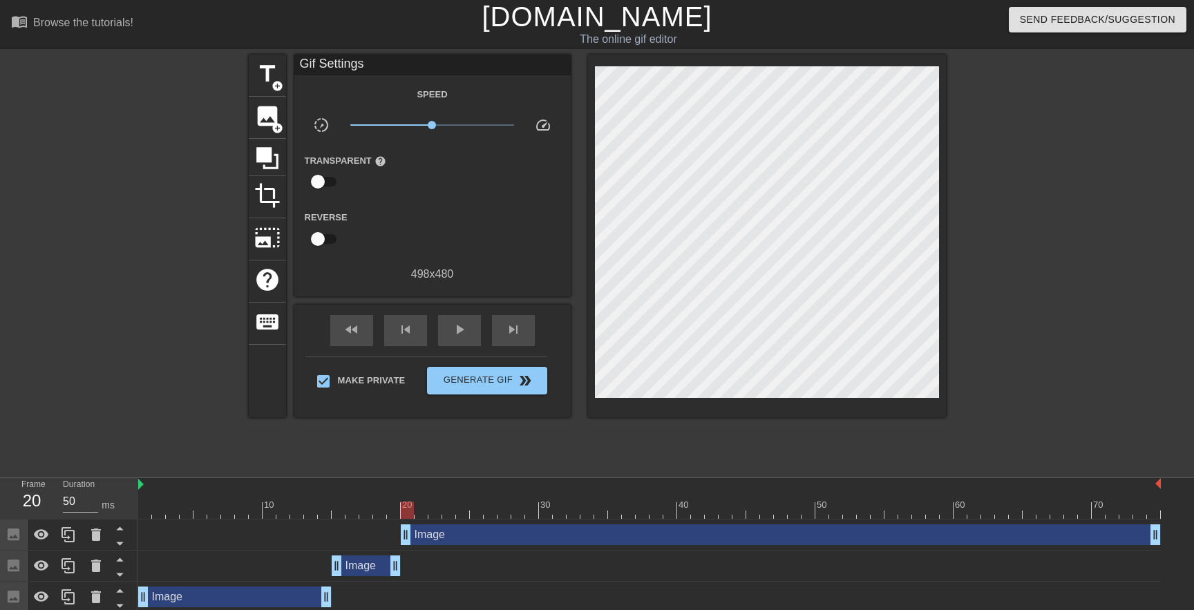
drag, startPoint x: 397, startPoint y: 512, endPoint x: 408, endPoint y: 512, distance: 10.4
click at [408, 512] on div at bounding box center [407, 510] width 13 height 17
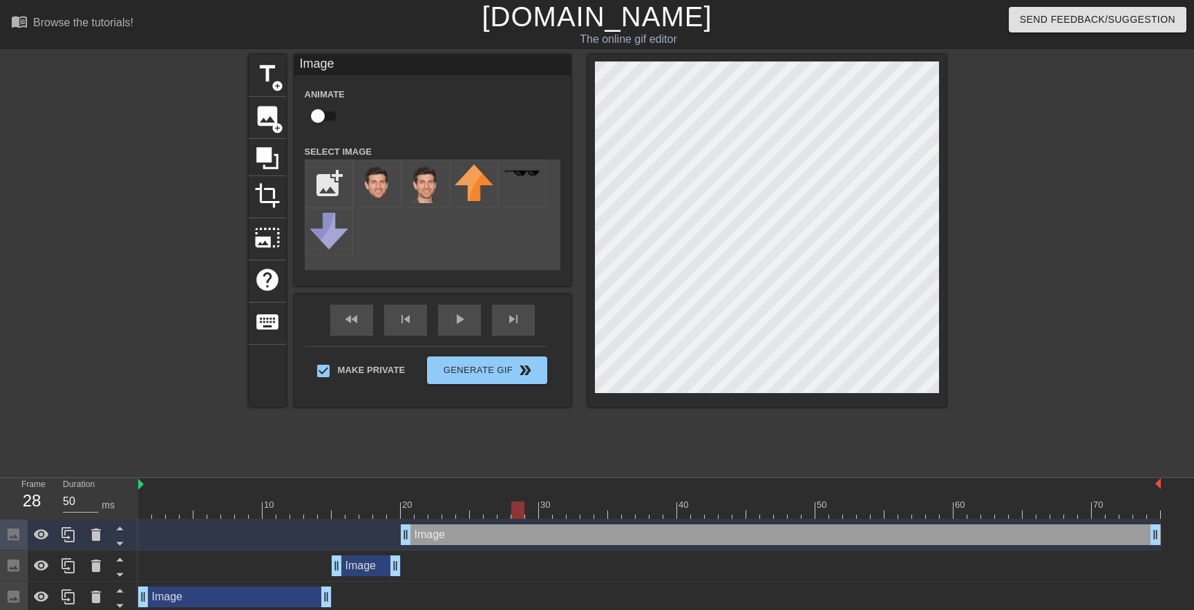
drag, startPoint x: 406, startPoint y: 507, endPoint x: 512, endPoint y: 513, distance: 105.9
click at [512, 513] on div at bounding box center [517, 510] width 13 height 17
drag, startPoint x: 516, startPoint y: 513, endPoint x: 571, endPoint y: 504, distance: 56.0
click at [571, 504] on div at bounding box center [573, 510] width 13 height 17
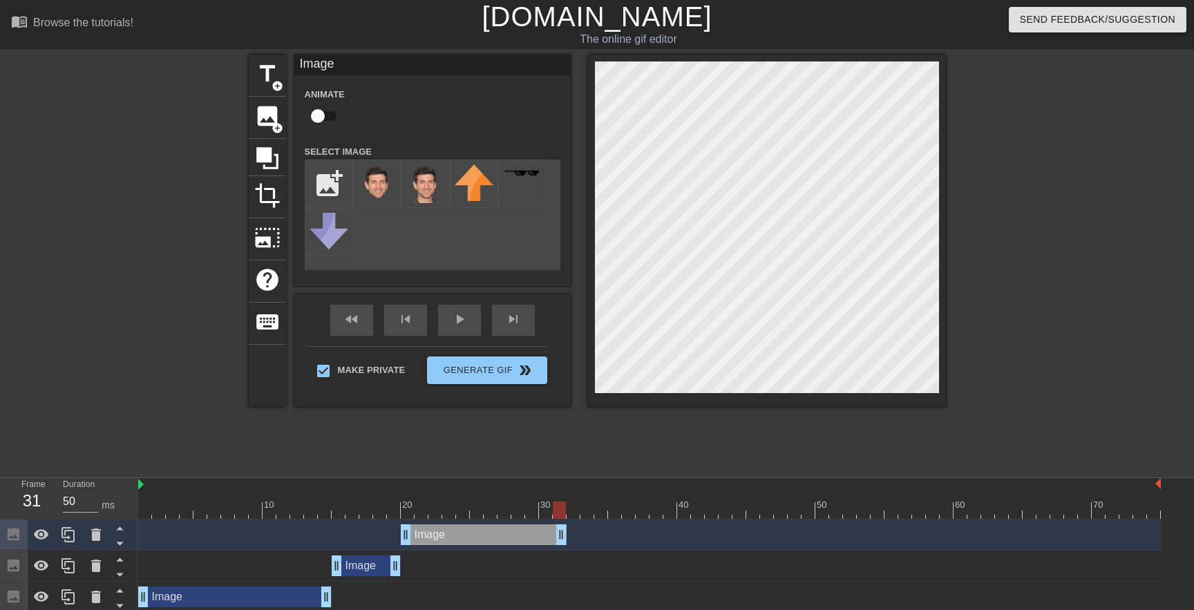
drag, startPoint x: 1154, startPoint y: 536, endPoint x: 562, endPoint y: 523, distance: 592.2
click at [562, 523] on div "Image drag_handle drag_handle" at bounding box center [649, 535] width 1023 height 31
click at [528, 536] on div "Image drag_handle drag_handle" at bounding box center [484, 534] width 166 height 21
click at [275, 126] on span "add_circle" at bounding box center [278, 128] width 12 height 12
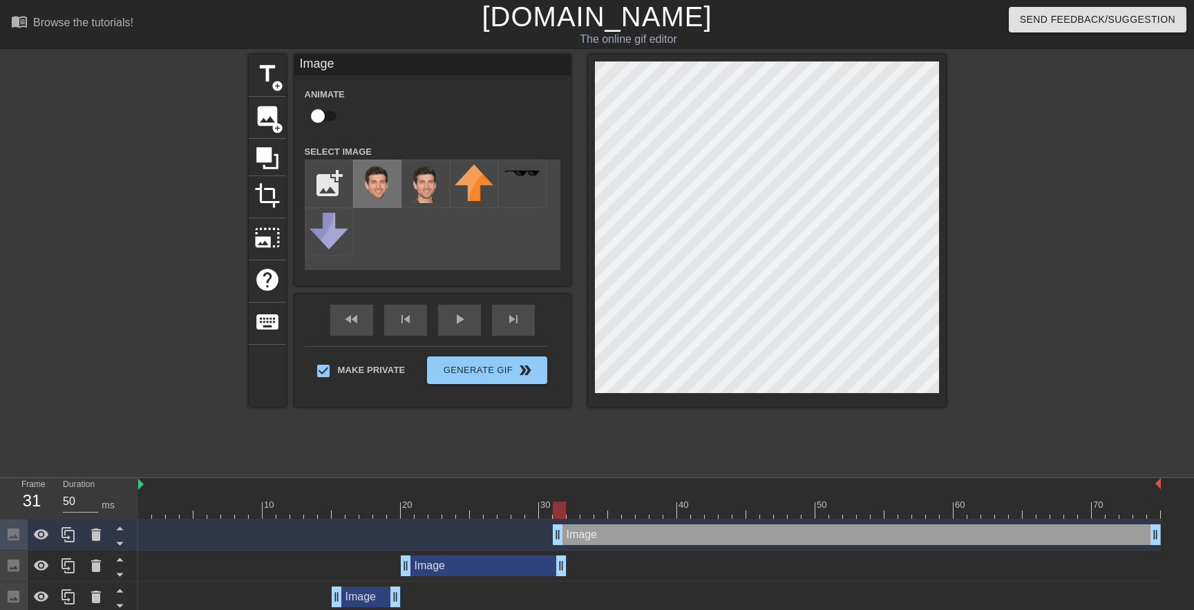
click at [383, 182] on img at bounding box center [377, 183] width 39 height 39
click at [579, 228] on div "title add_circle image add_circle crop photo_size_select_large help keyboard Im…" at bounding box center [597, 231] width 697 height 352
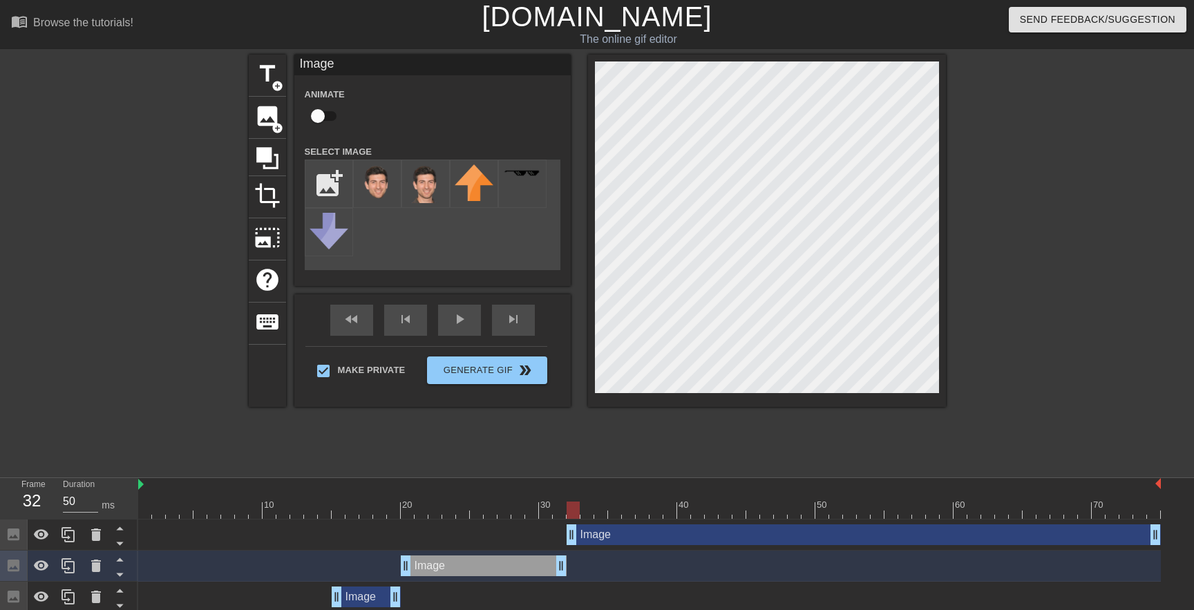
drag, startPoint x: 560, startPoint y: 530, endPoint x: 573, endPoint y: 530, distance: 13.1
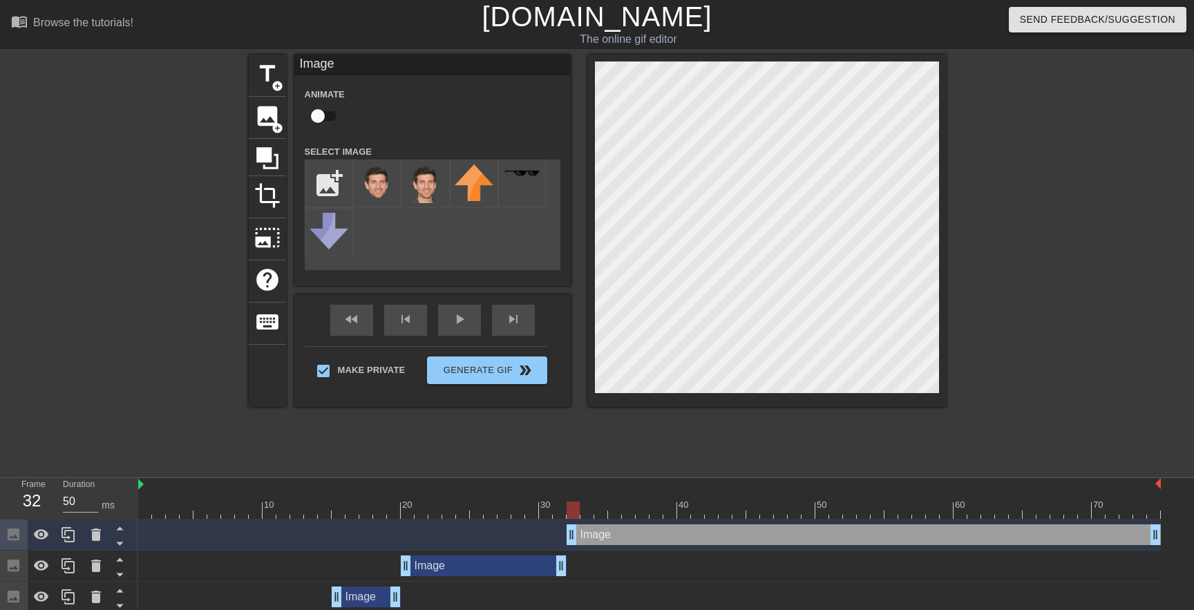
click at [515, 562] on div "Image drag_handle drag_handle" at bounding box center [484, 565] width 166 height 21
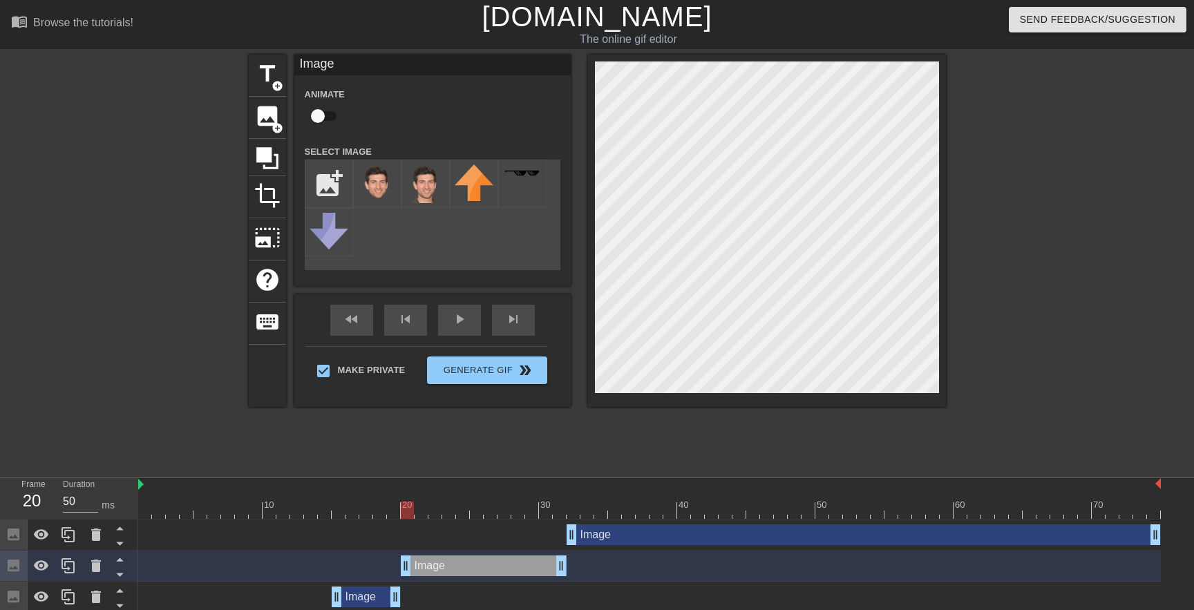
drag, startPoint x: 564, startPoint y: 509, endPoint x: 404, endPoint y: 509, distance: 160.3
click at [401, 508] on div at bounding box center [649, 510] width 1023 height 17
click at [410, 509] on div at bounding box center [407, 510] width 13 height 17
drag, startPoint x: 407, startPoint y: 509, endPoint x: 576, endPoint y: 511, distance: 169.3
click at [576, 511] on div at bounding box center [573, 510] width 13 height 17
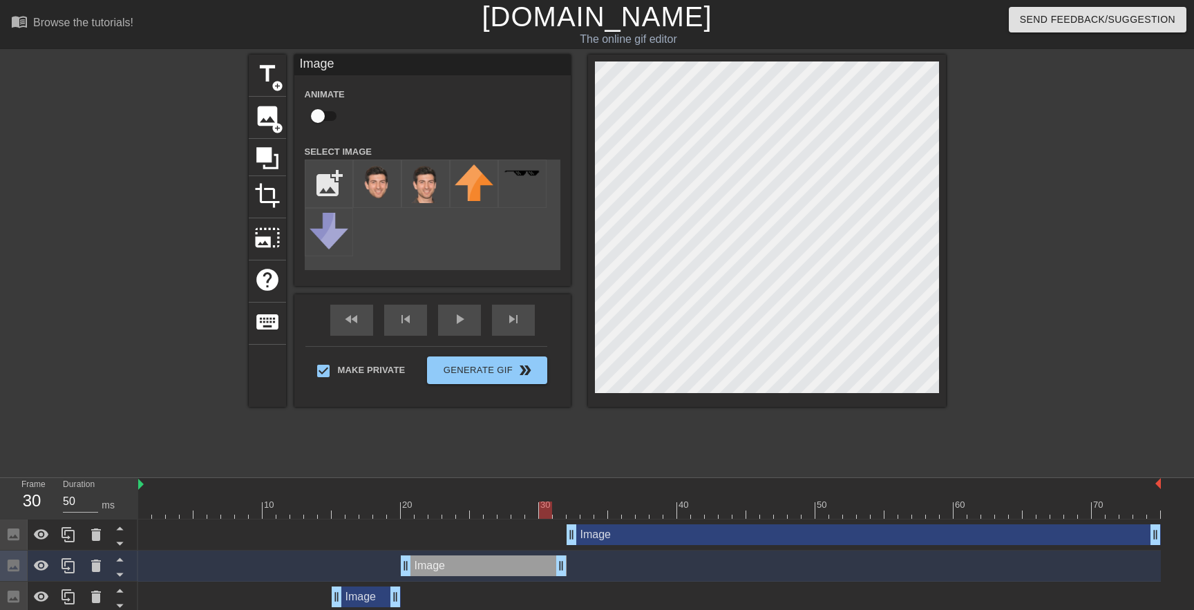
drag, startPoint x: 570, startPoint y: 504, endPoint x: 547, endPoint y: 504, distance: 22.8
click at [547, 504] on div at bounding box center [545, 510] width 13 height 17
drag, startPoint x: 544, startPoint y: 513, endPoint x: 574, endPoint y: 501, distance: 31.9
click at [574, 502] on div at bounding box center [573, 510] width 13 height 17
click at [596, 540] on div "Image drag_handle drag_handle" at bounding box center [864, 534] width 594 height 21
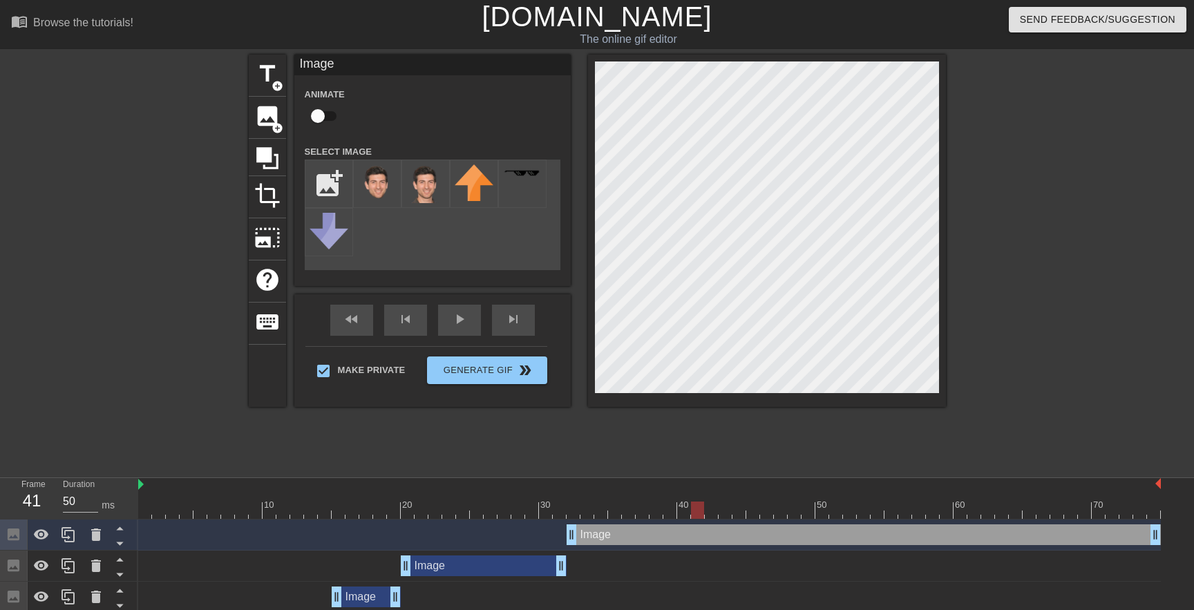
drag, startPoint x: 574, startPoint y: 510, endPoint x: 695, endPoint y: 508, distance: 120.9
click at [695, 508] on div at bounding box center [697, 510] width 13 height 17
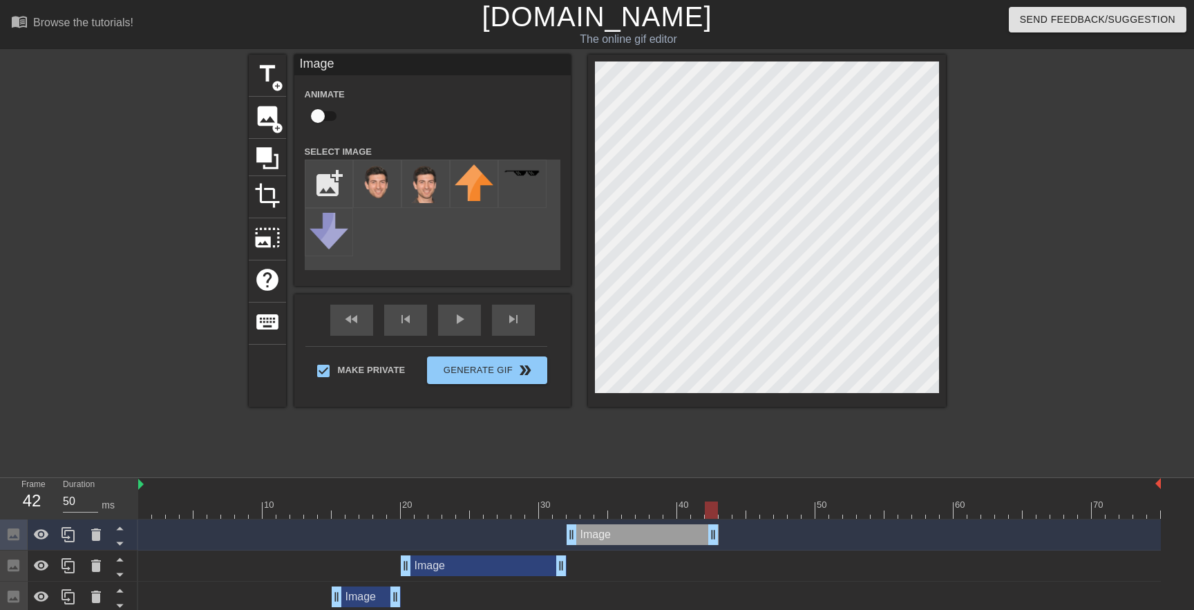
drag, startPoint x: 1154, startPoint y: 540, endPoint x: 716, endPoint y: 523, distance: 437.7
click at [716, 523] on div "Image drag_handle drag_handle" at bounding box center [649, 535] width 1023 height 31
drag, startPoint x: 713, startPoint y: 534, endPoint x: 699, endPoint y: 534, distance: 14.5
click at [701, 513] on div at bounding box center [697, 510] width 13 height 17
click at [276, 124] on span "add_circle" at bounding box center [278, 128] width 12 height 12
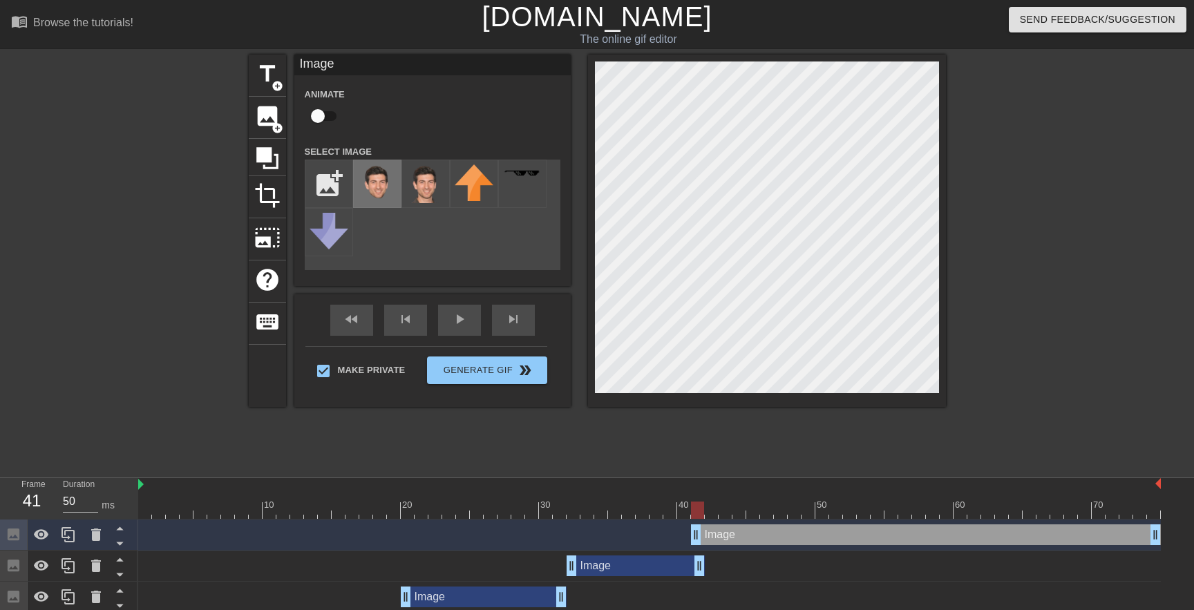
click at [373, 177] on img at bounding box center [377, 183] width 39 height 39
drag, startPoint x: 696, startPoint y: 538, endPoint x: 710, endPoint y: 538, distance: 13.1
click at [589, 198] on div at bounding box center [767, 231] width 358 height 352
drag, startPoint x: 713, startPoint y: 513, endPoint x: 711, endPoint y: 505, distance: 7.9
click at [711, 505] on div at bounding box center [711, 510] width 13 height 17
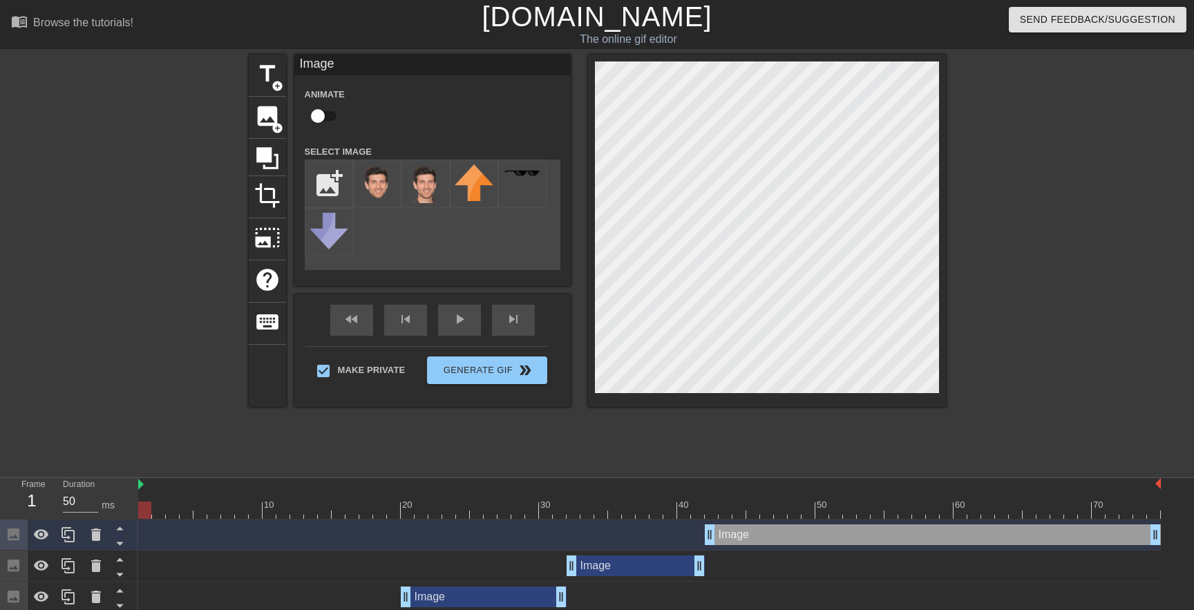
drag, startPoint x: 713, startPoint y: 506, endPoint x: 0, endPoint y: 433, distance: 716.8
click at [0, 433] on div "menu_book Browse the tutorials! [DOMAIN_NAME] The online gif editor Send Feedba…" at bounding box center [597, 337] width 1194 height 675
drag, startPoint x: 147, startPoint y: 506, endPoint x: 933, endPoint y: 496, distance: 785.6
click at [933, 496] on div "10 20 30 40 50 60 70" at bounding box center [649, 498] width 1023 height 41
drag, startPoint x: 934, startPoint y: 507, endPoint x: 1123, endPoint y: 507, distance: 188.6
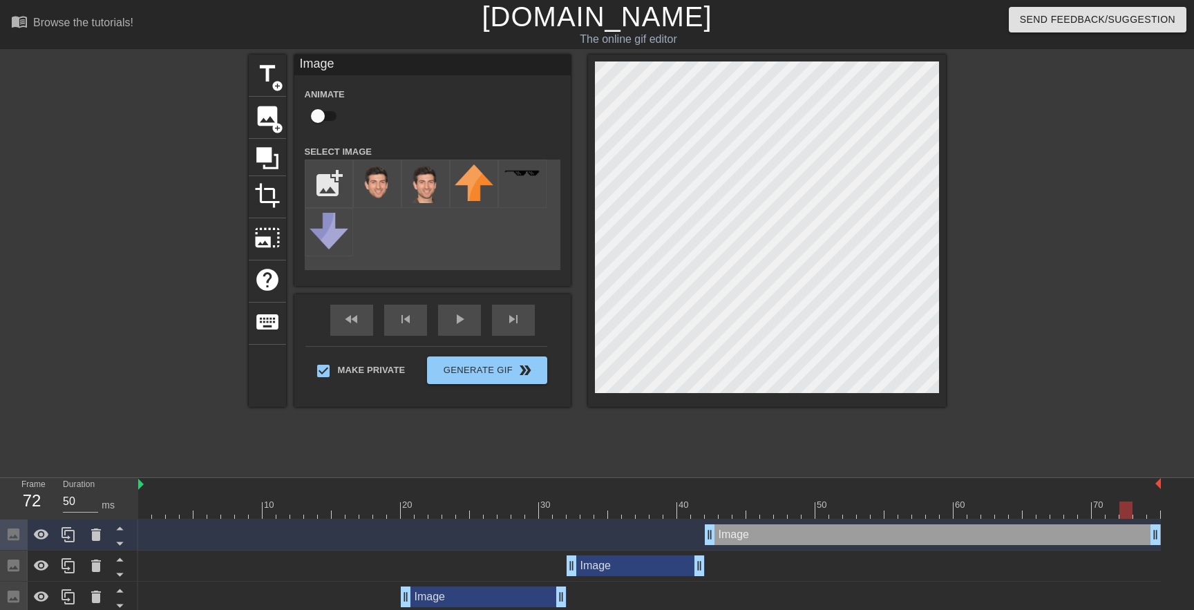
click at [1123, 507] on div at bounding box center [1125, 510] width 13 height 17
click at [685, 511] on div at bounding box center [649, 510] width 1023 height 17
drag, startPoint x: 681, startPoint y: 511, endPoint x: 737, endPoint y: 506, distance: 55.4
click at [737, 506] on div at bounding box center [738, 510] width 13 height 17
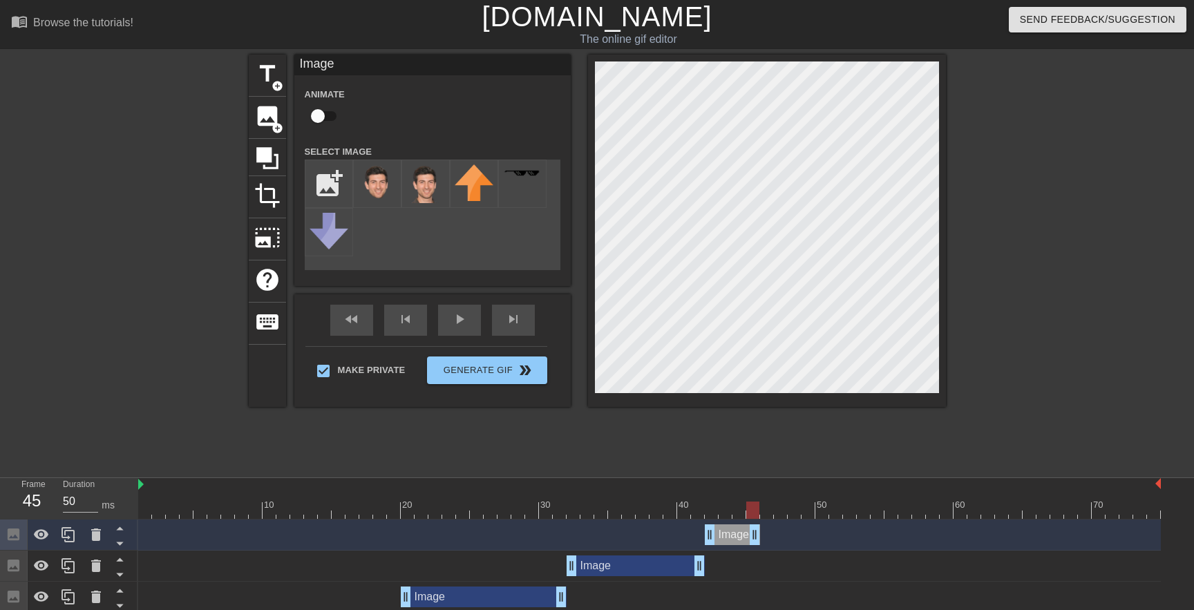
drag, startPoint x: 1154, startPoint y: 533, endPoint x: 755, endPoint y: 536, distance: 398.7
click at [753, 515] on div at bounding box center [752, 510] width 13 height 17
click at [330, 182] on input "file" at bounding box center [328, 183] width 47 height 47
click at [278, 120] on span "image" at bounding box center [267, 116] width 26 height 26
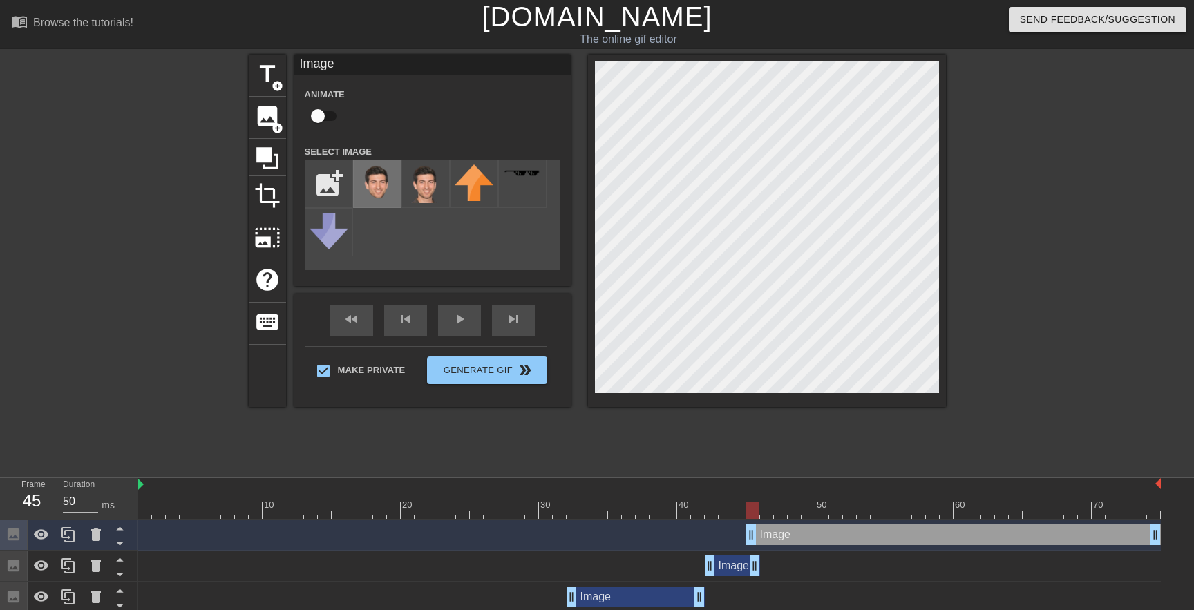
click at [386, 181] on img at bounding box center [377, 183] width 39 height 39
drag, startPoint x: 754, startPoint y: 531, endPoint x: 764, endPoint y: 531, distance: 9.7
click at [770, 509] on div at bounding box center [766, 510] width 13 height 17
drag, startPoint x: 768, startPoint y: 513, endPoint x: 797, endPoint y: 504, distance: 30.2
click at [797, 504] on div at bounding box center [794, 510] width 13 height 17
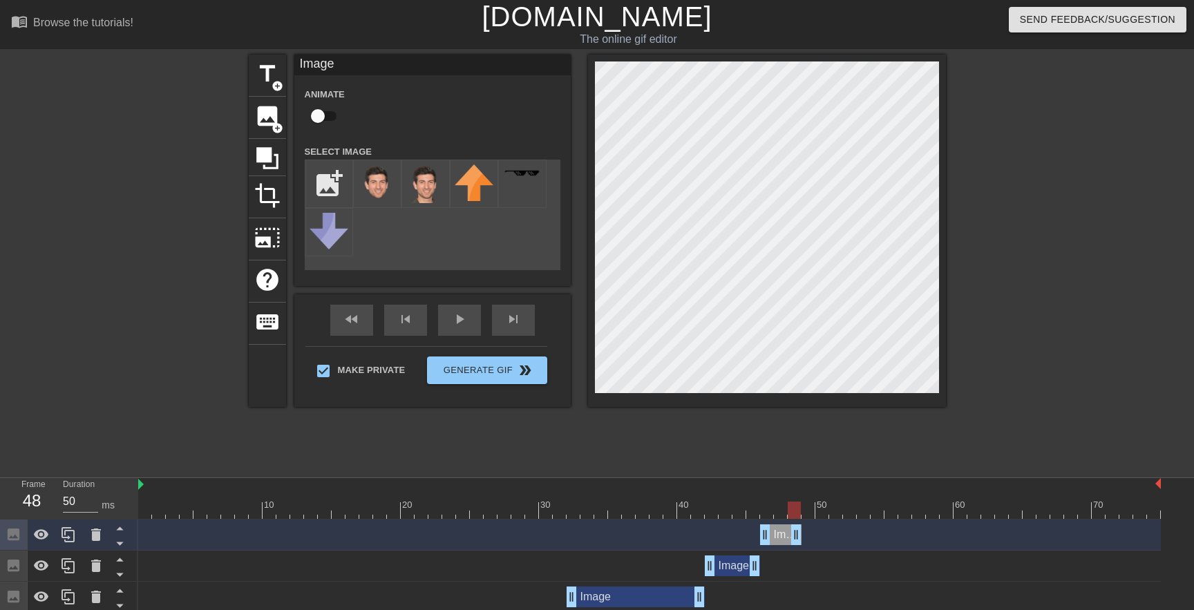
drag, startPoint x: 1150, startPoint y: 540, endPoint x: 790, endPoint y: 539, distance: 360.0
click at [796, 513] on div at bounding box center [794, 510] width 13 height 17
click at [272, 117] on span "image" at bounding box center [267, 116] width 26 height 26
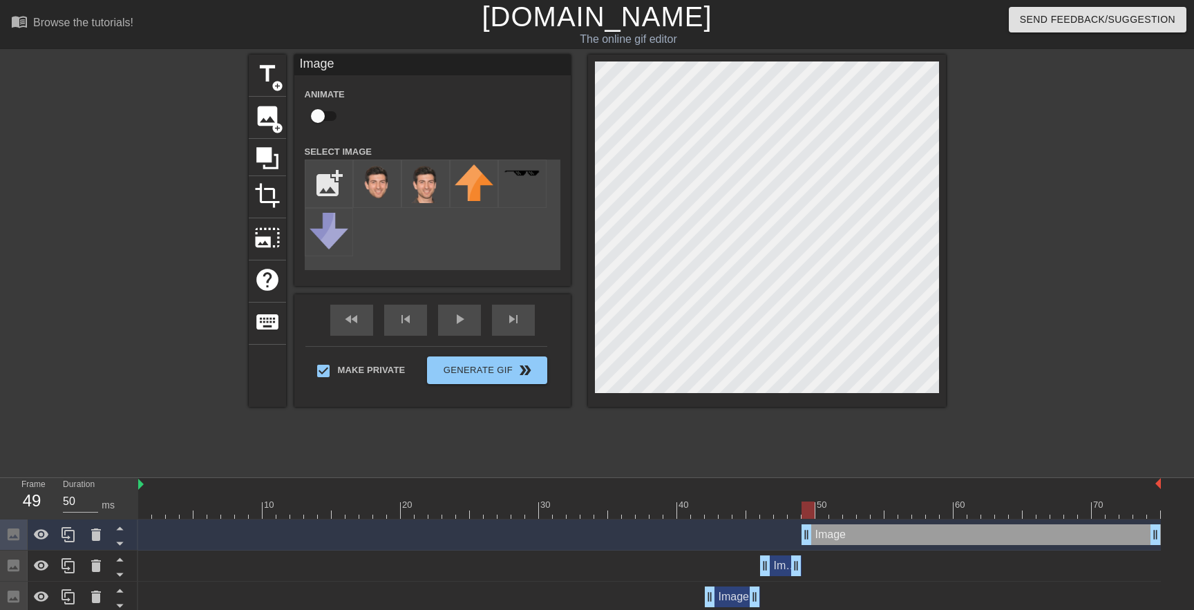
drag, startPoint x: 797, startPoint y: 538, endPoint x: 811, endPoint y: 538, distance: 14.5
click at [386, 196] on img at bounding box center [377, 183] width 39 height 39
drag, startPoint x: 810, startPoint y: 511, endPoint x: 843, endPoint y: 504, distance: 33.2
click at [843, 504] on div at bounding box center [849, 510] width 13 height 17
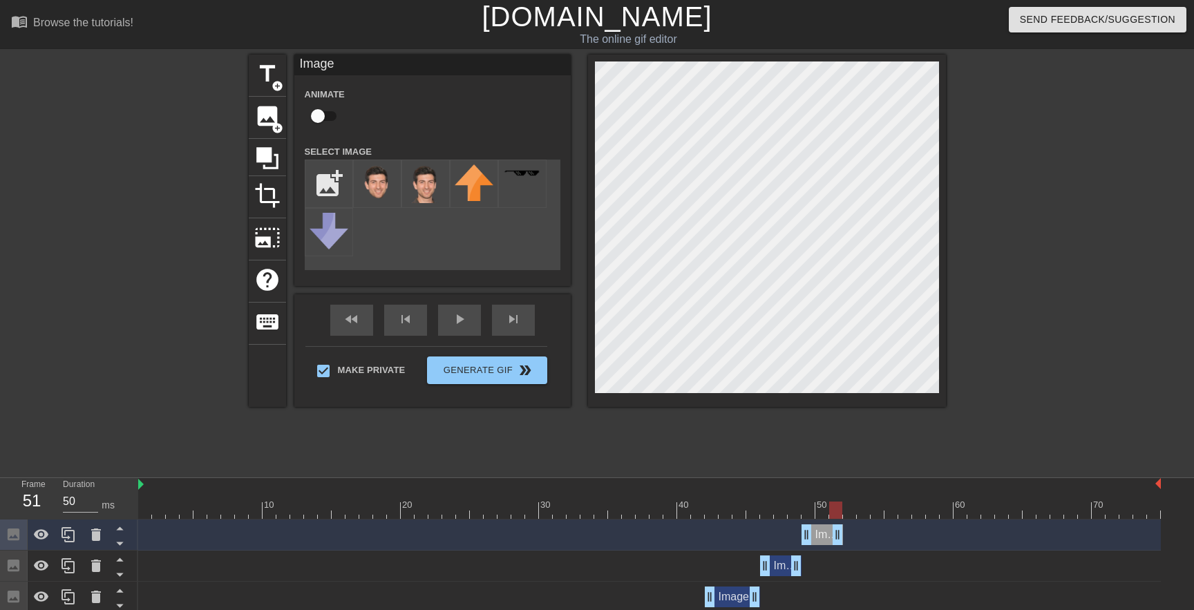
drag, startPoint x: 1155, startPoint y: 535, endPoint x: 839, endPoint y: 542, distance: 315.8
click at [851, 506] on div at bounding box center [649, 510] width 1023 height 17
click at [323, 185] on input "file" at bounding box center [328, 183] width 47 height 47
click at [362, 181] on img at bounding box center [377, 183] width 39 height 39
click at [377, 195] on img at bounding box center [377, 183] width 39 height 39
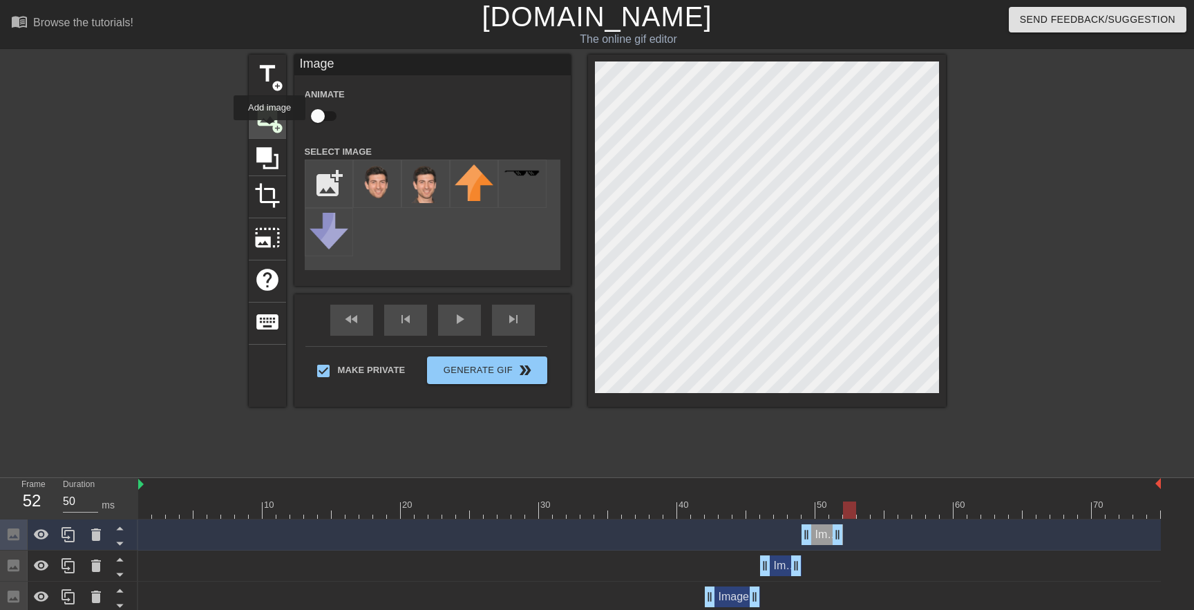
click at [270, 130] on div "image add_circle" at bounding box center [267, 118] width 37 height 42
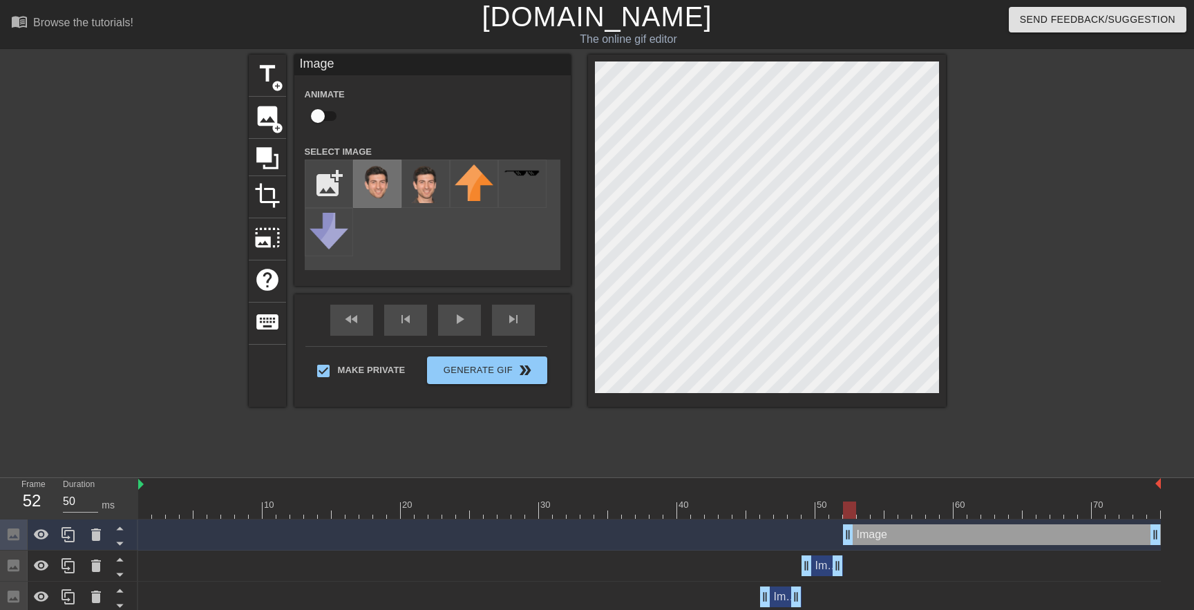
click at [384, 193] on img at bounding box center [377, 183] width 39 height 39
drag, startPoint x: 850, startPoint y: 511, endPoint x: 904, endPoint y: 512, distance: 53.9
click at [904, 512] on div at bounding box center [904, 510] width 13 height 17
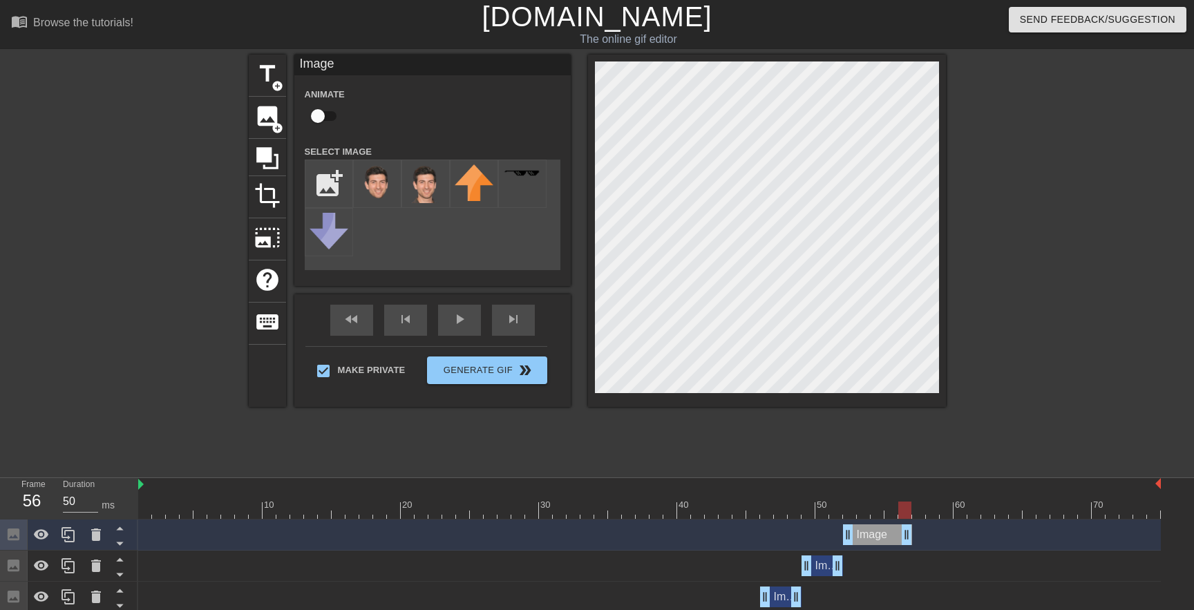
drag, startPoint x: 1159, startPoint y: 534, endPoint x: 906, endPoint y: 539, distance: 252.9
click at [917, 512] on div at bounding box center [649, 510] width 1023 height 17
click at [381, 184] on img at bounding box center [377, 183] width 39 height 39
click at [276, 122] on span "add_circle" at bounding box center [278, 128] width 12 height 12
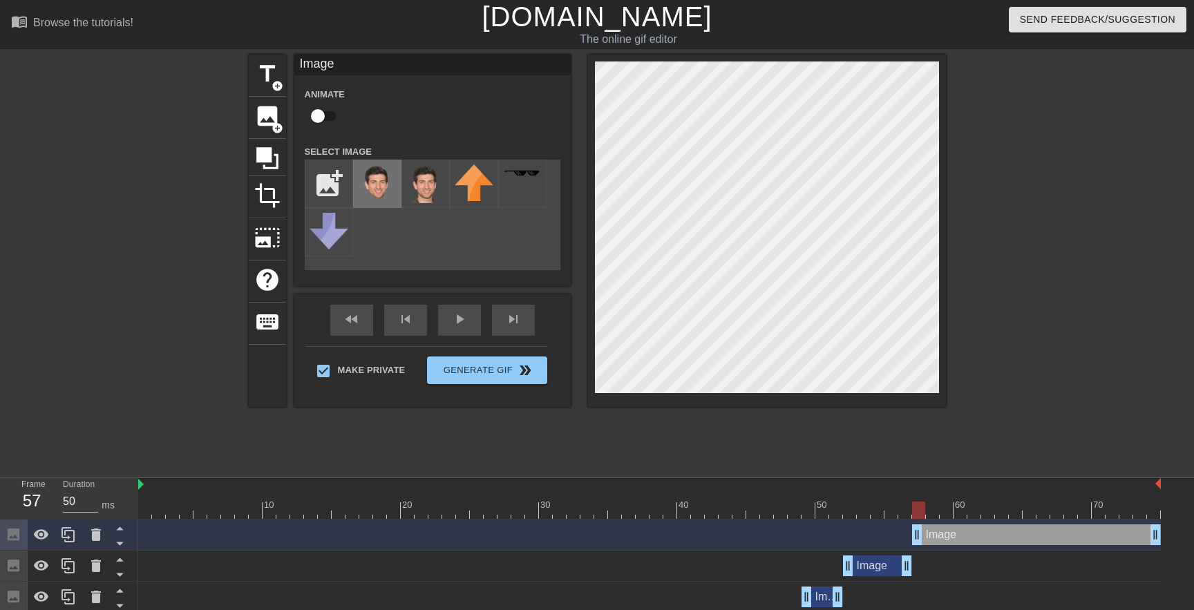
click at [388, 184] on img at bounding box center [377, 183] width 39 height 39
drag, startPoint x: 917, startPoint y: 516, endPoint x: 946, endPoint y: 513, distance: 29.2
click at [946, 513] on div at bounding box center [946, 510] width 13 height 17
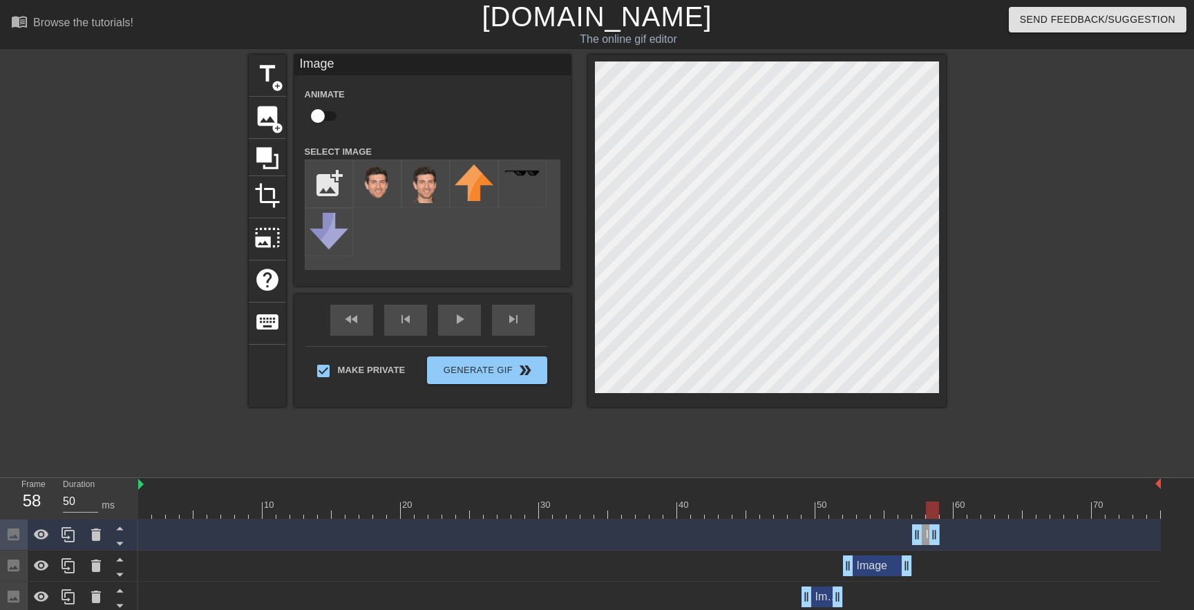
drag, startPoint x: 1158, startPoint y: 540, endPoint x: 939, endPoint y: 538, distance: 219.0
click at [945, 515] on div at bounding box center [649, 510] width 1023 height 17
click at [261, 105] on span "image" at bounding box center [267, 116] width 26 height 26
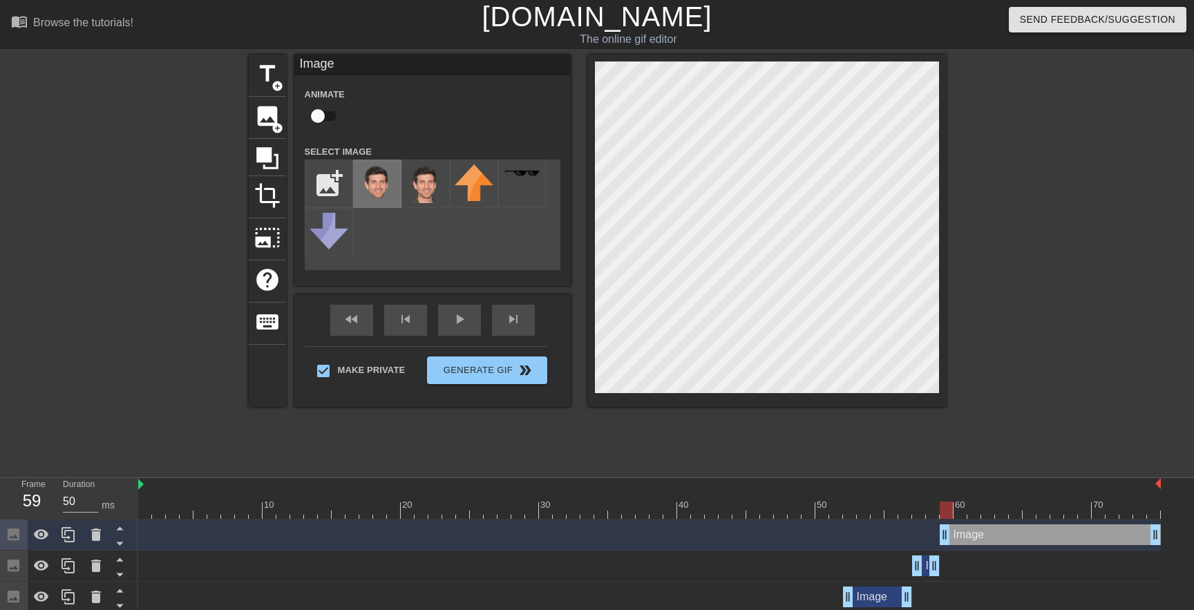
click at [385, 182] on img at bounding box center [377, 183] width 39 height 39
click at [947, 504] on div at bounding box center [946, 510] width 13 height 17
drag, startPoint x: 947, startPoint y: 510, endPoint x: 964, endPoint y: 508, distance: 17.4
click at [964, 508] on div at bounding box center [959, 510] width 13 height 17
click at [974, 510] on div at bounding box center [649, 510] width 1023 height 17
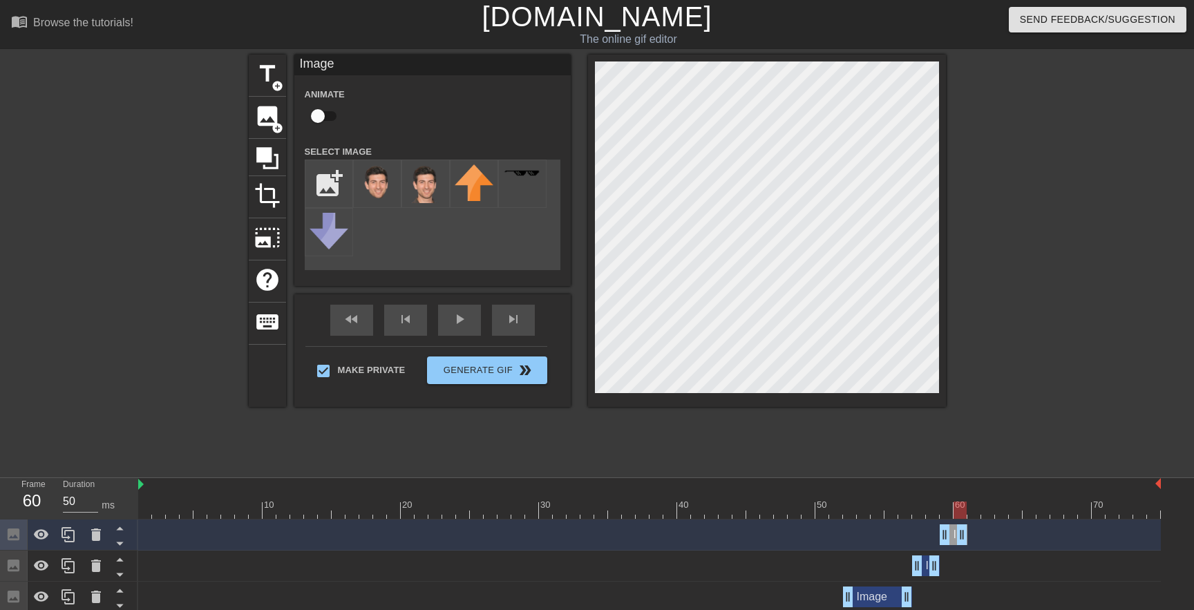
drag, startPoint x: 1154, startPoint y: 530, endPoint x: 960, endPoint y: 529, distance: 194.1
click at [971, 511] on div at bounding box center [649, 510] width 1023 height 17
click at [276, 112] on span "image" at bounding box center [267, 116] width 26 height 26
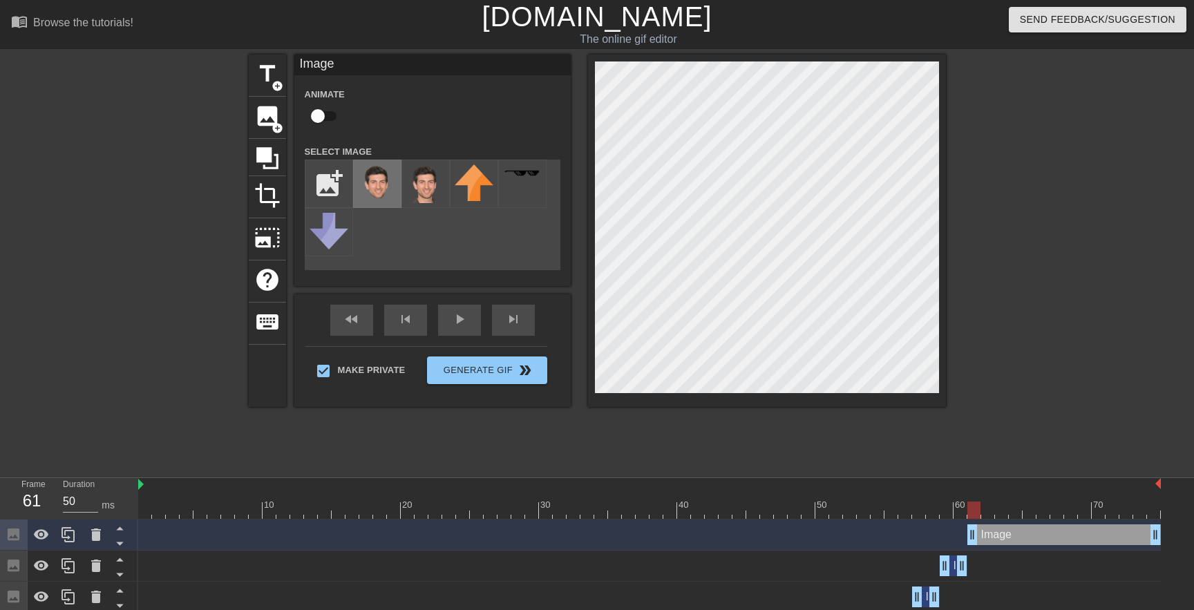
click at [377, 178] on img at bounding box center [377, 183] width 39 height 39
drag, startPoint x: 977, startPoint y: 509, endPoint x: 969, endPoint y: 509, distance: 7.6
click at [969, 509] on div at bounding box center [973, 510] width 13 height 17
click at [988, 513] on div at bounding box center [649, 510] width 1023 height 17
click at [971, 511] on div at bounding box center [649, 510] width 1023 height 17
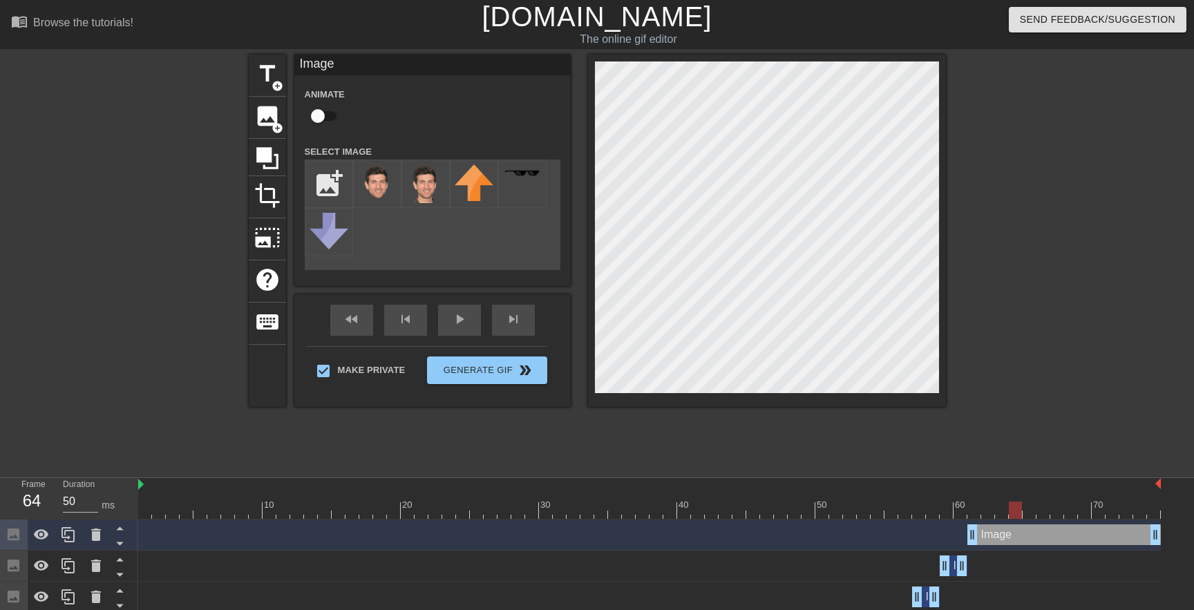
drag, startPoint x: 973, startPoint y: 514, endPoint x: 1010, endPoint y: 513, distance: 37.3
click at [1010, 513] on div at bounding box center [1015, 510] width 13 height 17
drag, startPoint x: 1155, startPoint y: 542, endPoint x: 1008, endPoint y: 534, distance: 147.4
click at [1016, 510] on div at bounding box center [649, 510] width 1023 height 17
click at [261, 130] on div "image add_circle" at bounding box center [267, 118] width 37 height 42
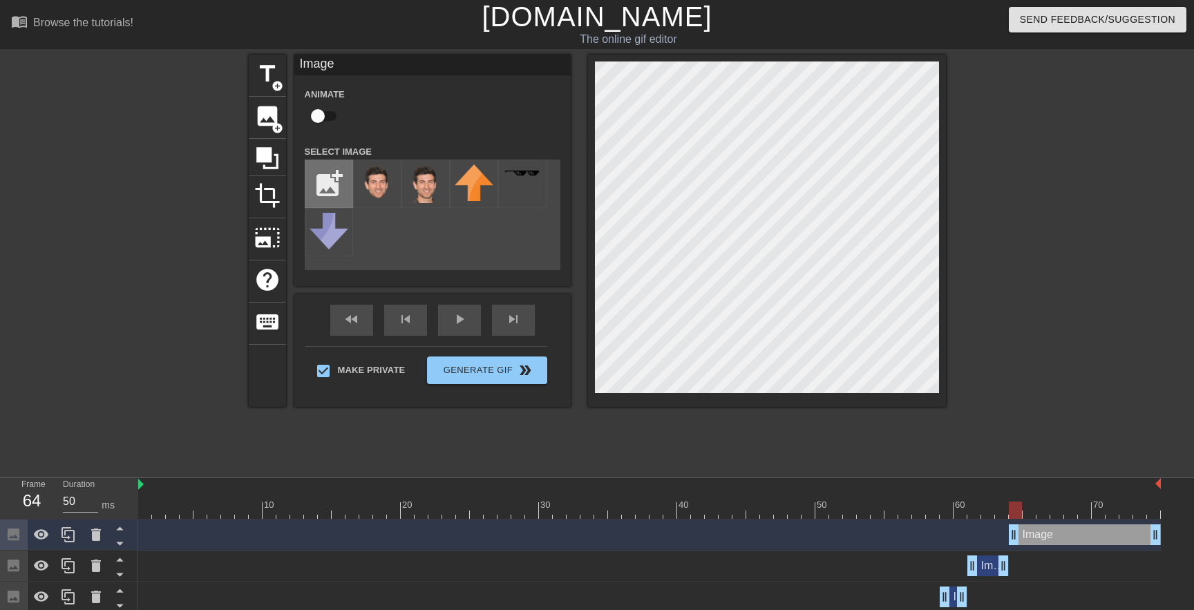
click at [336, 191] on input "file" at bounding box center [328, 183] width 47 height 47
click at [377, 175] on img at bounding box center [377, 183] width 39 height 39
drag, startPoint x: 1020, startPoint y: 508, endPoint x: 1029, endPoint y: 508, distance: 9.0
click at [1029, 508] on div at bounding box center [1029, 510] width 13 height 17
drag, startPoint x: 1027, startPoint y: 510, endPoint x: 1018, endPoint y: 511, distance: 9.7
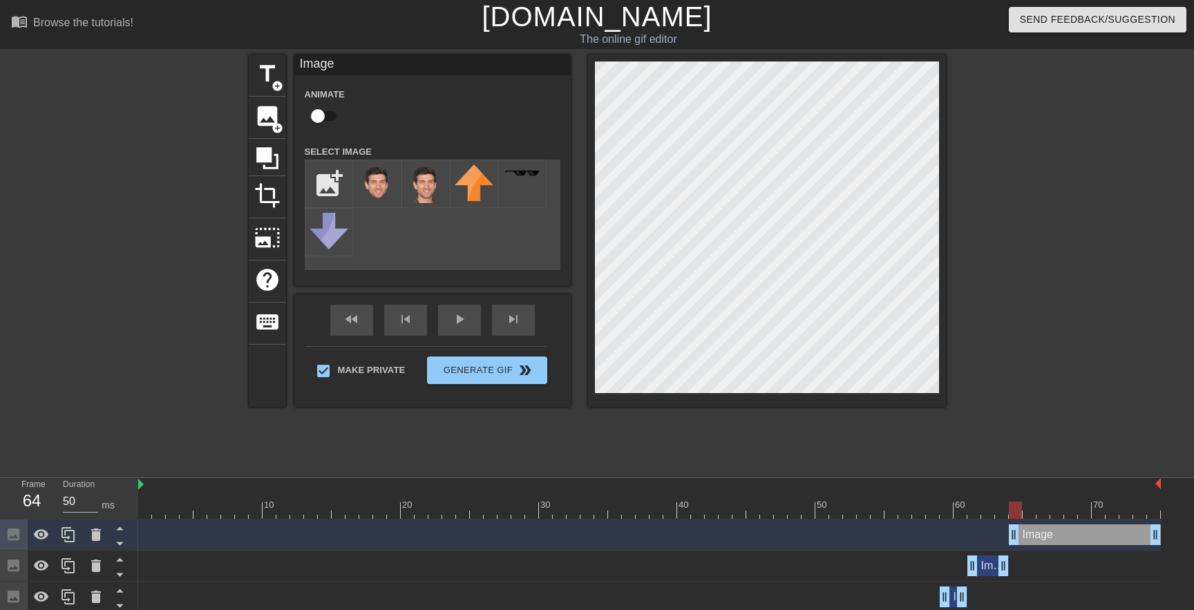
click at [1018, 511] on div at bounding box center [1015, 510] width 13 height 17
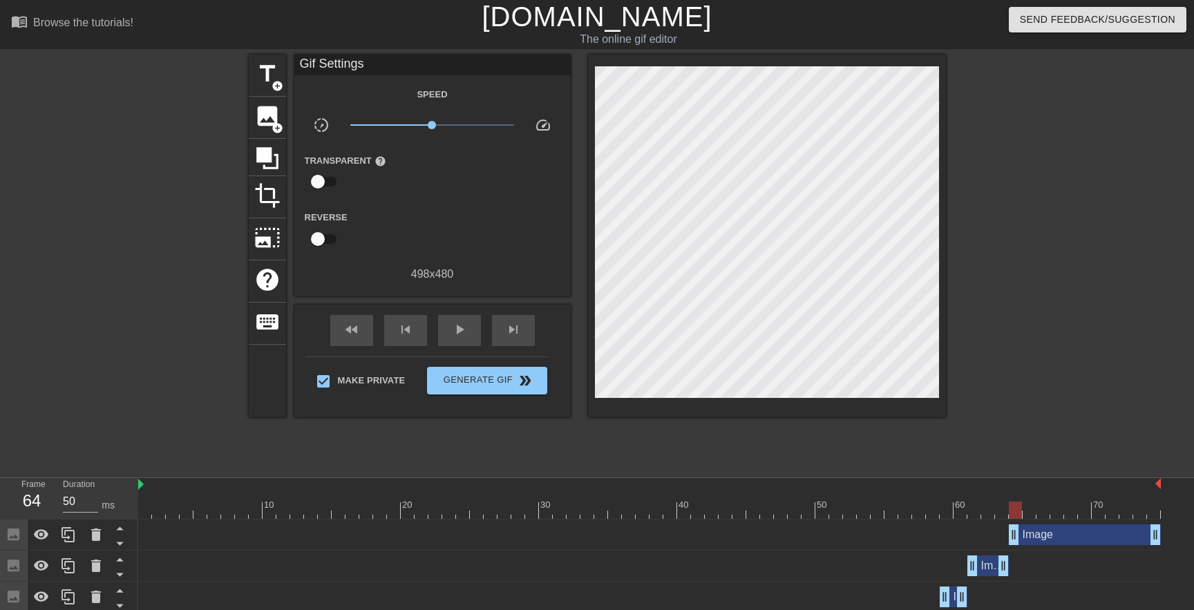
click at [1083, 301] on div at bounding box center [1065, 262] width 207 height 415
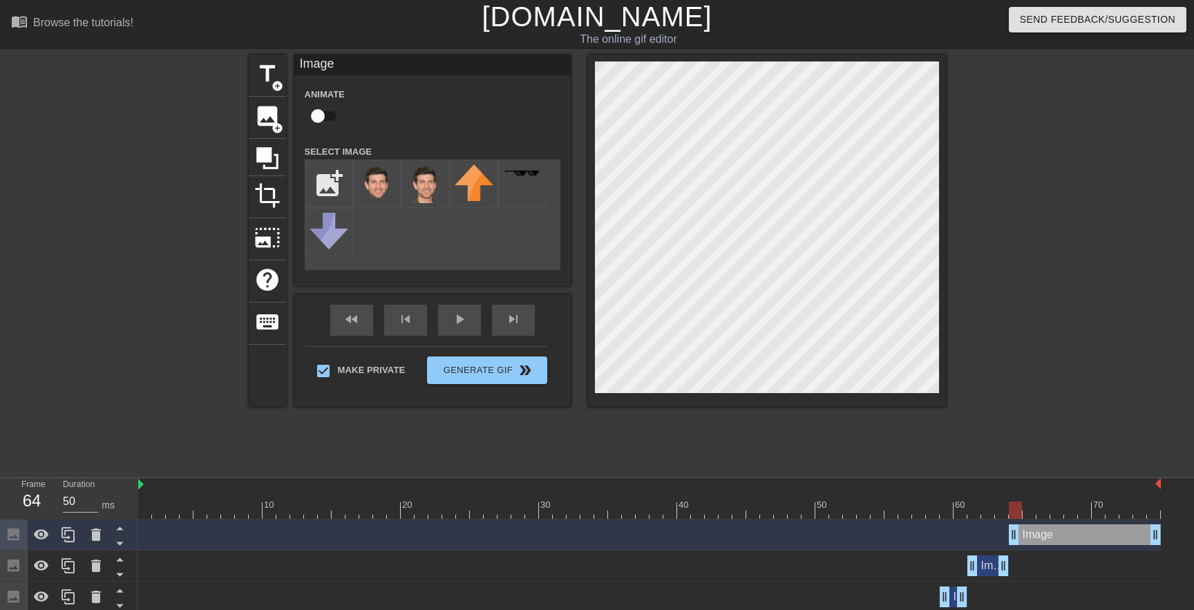
click at [1014, 506] on div at bounding box center [1015, 510] width 13 height 17
drag, startPoint x: 1014, startPoint y: 511, endPoint x: 1033, endPoint y: 509, distance: 19.5
click at [1033, 509] on div at bounding box center [1029, 510] width 13 height 17
drag, startPoint x: 1152, startPoint y: 538, endPoint x: 1030, endPoint y: 538, distance: 121.6
click at [1043, 512] on div at bounding box center [649, 510] width 1023 height 17
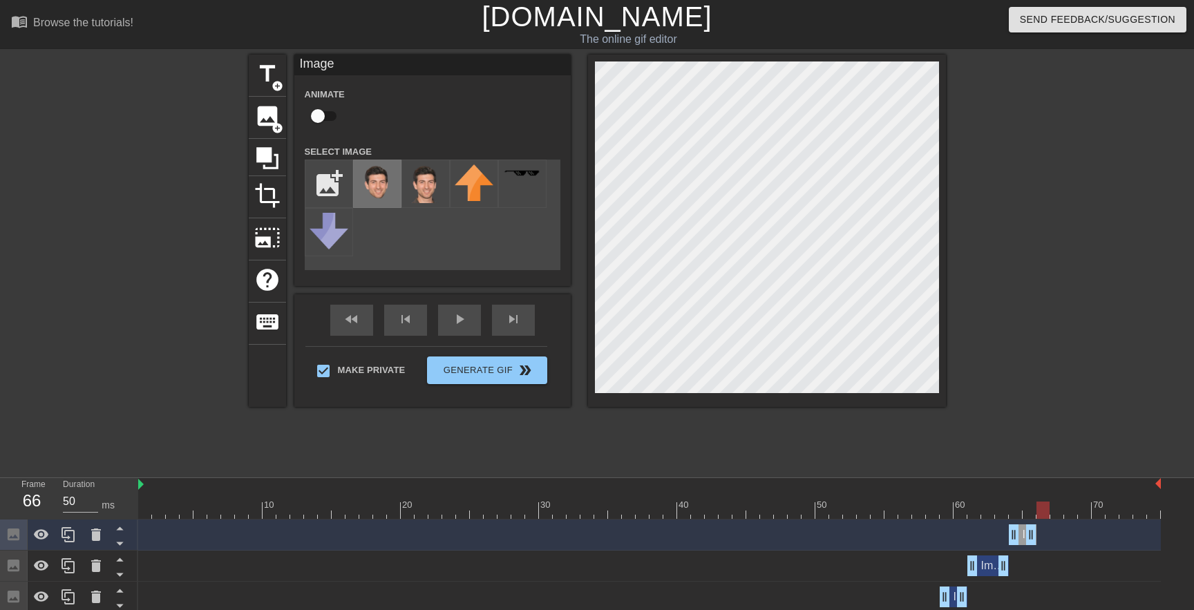
click at [385, 189] on img at bounding box center [377, 183] width 39 height 39
click at [274, 108] on span "image" at bounding box center [267, 116] width 26 height 26
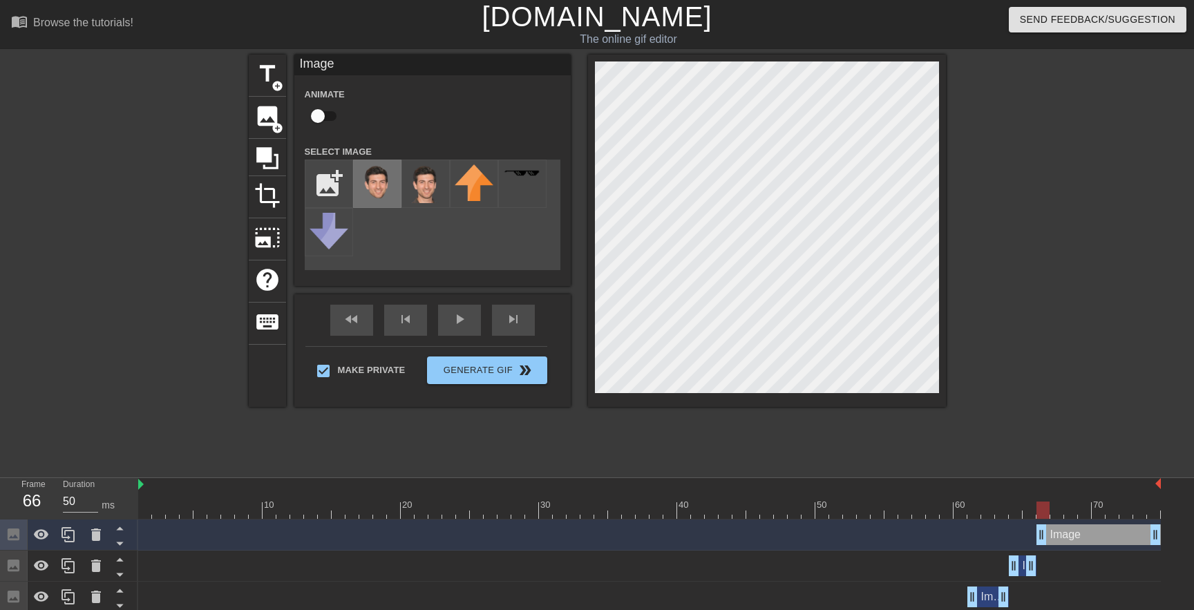
click at [380, 180] on img at bounding box center [377, 183] width 39 height 39
drag, startPoint x: 1020, startPoint y: 511, endPoint x: 813, endPoint y: 526, distance: 208.5
drag, startPoint x: 811, startPoint y: 511, endPoint x: 1045, endPoint y: 498, distance: 233.9
click at [1045, 498] on div "10 20 30 40 50 60 70" at bounding box center [649, 498] width 1023 height 41
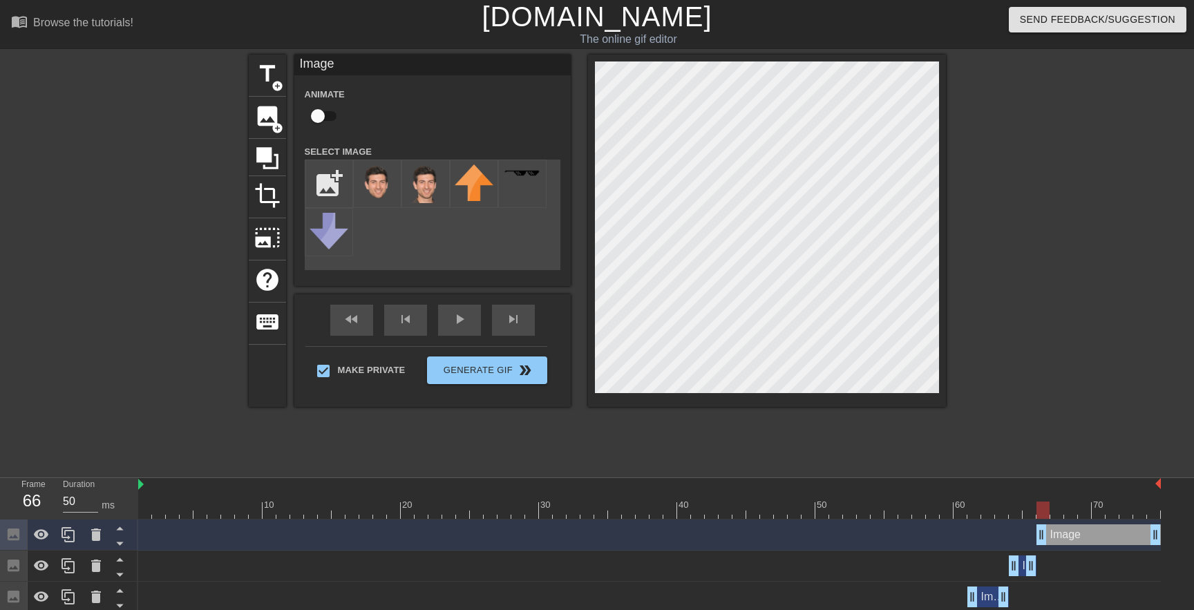
click at [1043, 516] on div at bounding box center [1042, 510] width 13 height 17
click at [1042, 514] on div at bounding box center [1042, 510] width 13 height 17
drag, startPoint x: 1045, startPoint y: 513, endPoint x: 1081, endPoint y: 513, distance: 36.6
click at [1081, 513] on div at bounding box center [1084, 510] width 13 height 17
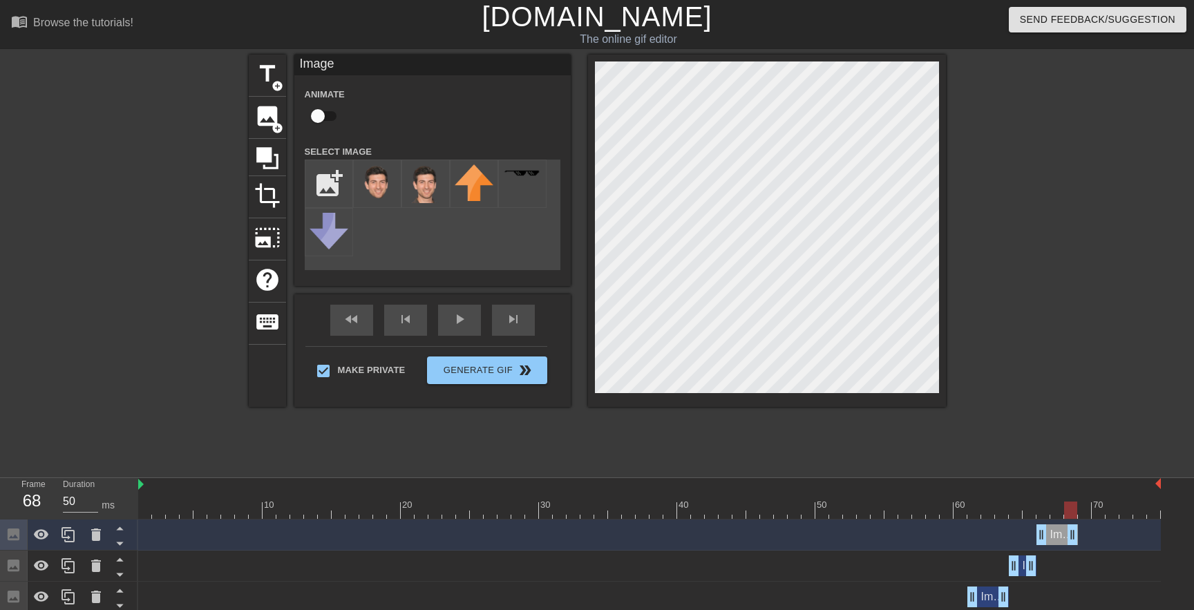
drag, startPoint x: 1152, startPoint y: 535, endPoint x: 1073, endPoint y: 535, distance: 79.5
click at [1084, 513] on div at bounding box center [649, 510] width 1023 height 17
click at [273, 122] on span "add_circle" at bounding box center [278, 128] width 12 height 12
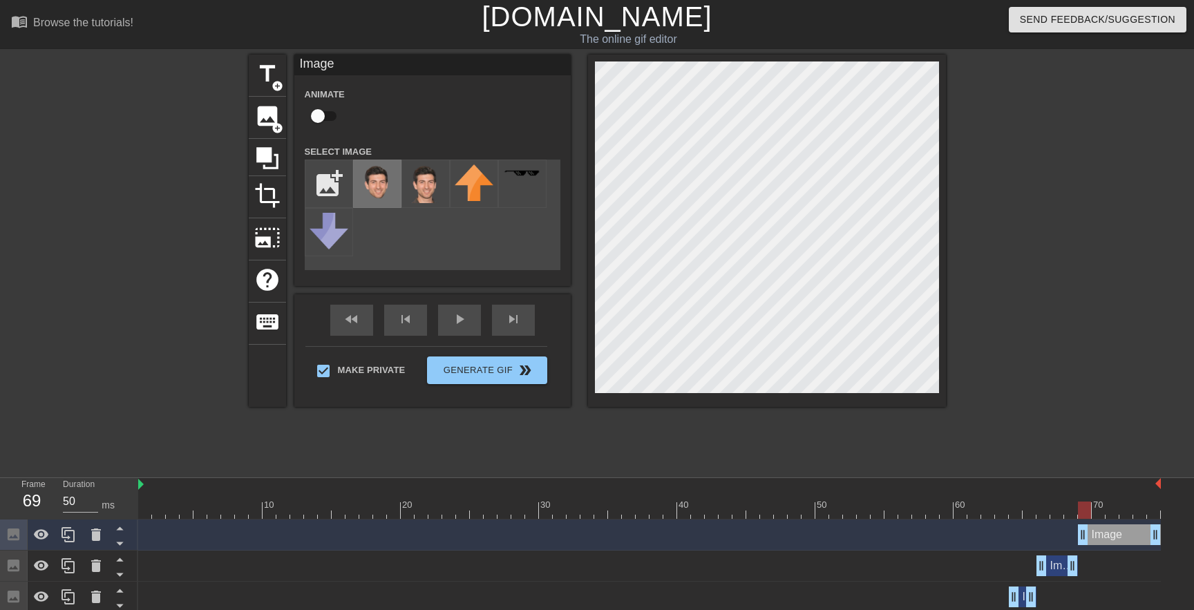
click at [378, 179] on img at bounding box center [377, 183] width 39 height 39
click at [1086, 511] on div at bounding box center [1084, 510] width 13 height 17
drag, startPoint x: 1085, startPoint y: 512, endPoint x: 1078, endPoint y: 513, distance: 6.9
click at [1078, 513] on div at bounding box center [1084, 510] width 13 height 17
drag, startPoint x: 1083, startPoint y: 509, endPoint x: 1092, endPoint y: 509, distance: 8.3
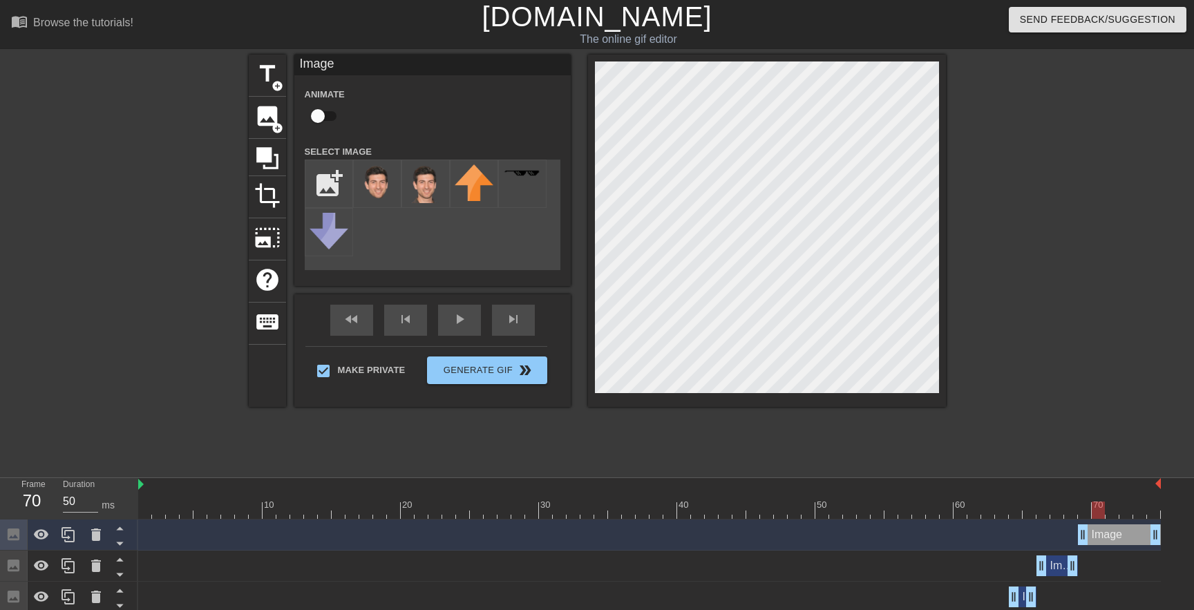
click at [1092, 509] on div at bounding box center [1098, 510] width 13 height 17
click at [1109, 514] on div at bounding box center [649, 510] width 1023 height 17
drag, startPoint x: 1153, startPoint y: 534, endPoint x: 1101, endPoint y: 534, distance: 51.8
click at [1114, 511] on div at bounding box center [649, 510] width 1023 height 17
click at [274, 130] on span "add_circle" at bounding box center [278, 128] width 12 height 12
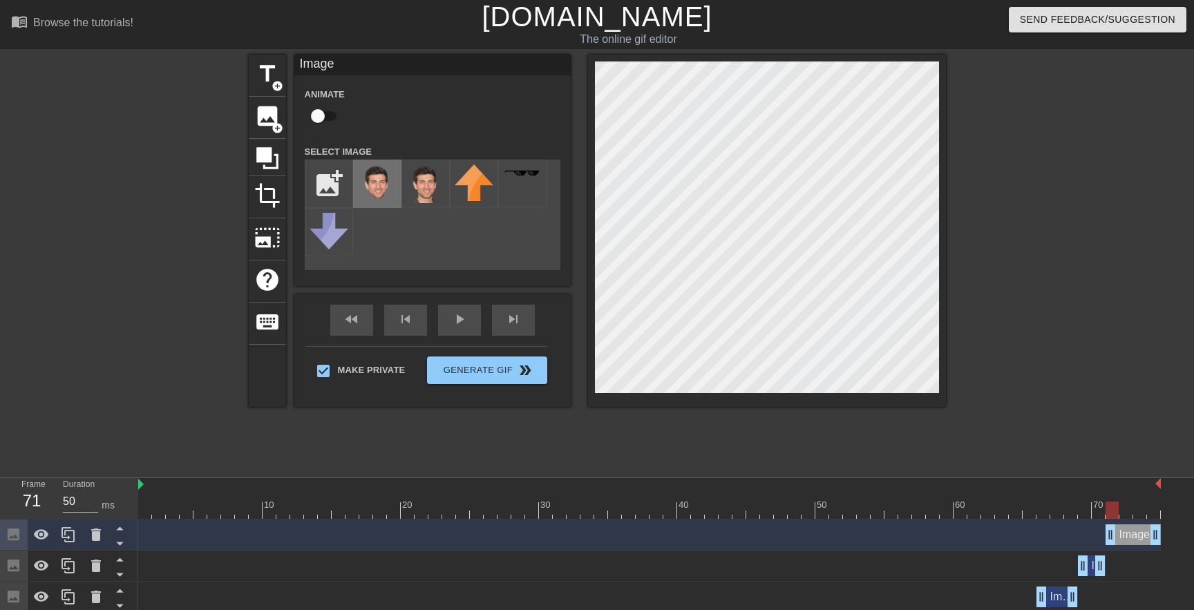
click at [383, 185] on img at bounding box center [377, 183] width 39 height 39
click at [1112, 508] on div at bounding box center [1111, 510] width 13 height 17
drag, startPoint x: 1153, startPoint y: 538, endPoint x: 1113, endPoint y: 539, distance: 40.1
click at [1125, 511] on div at bounding box center [649, 510] width 1023 height 17
click at [263, 124] on span "image" at bounding box center [267, 116] width 26 height 26
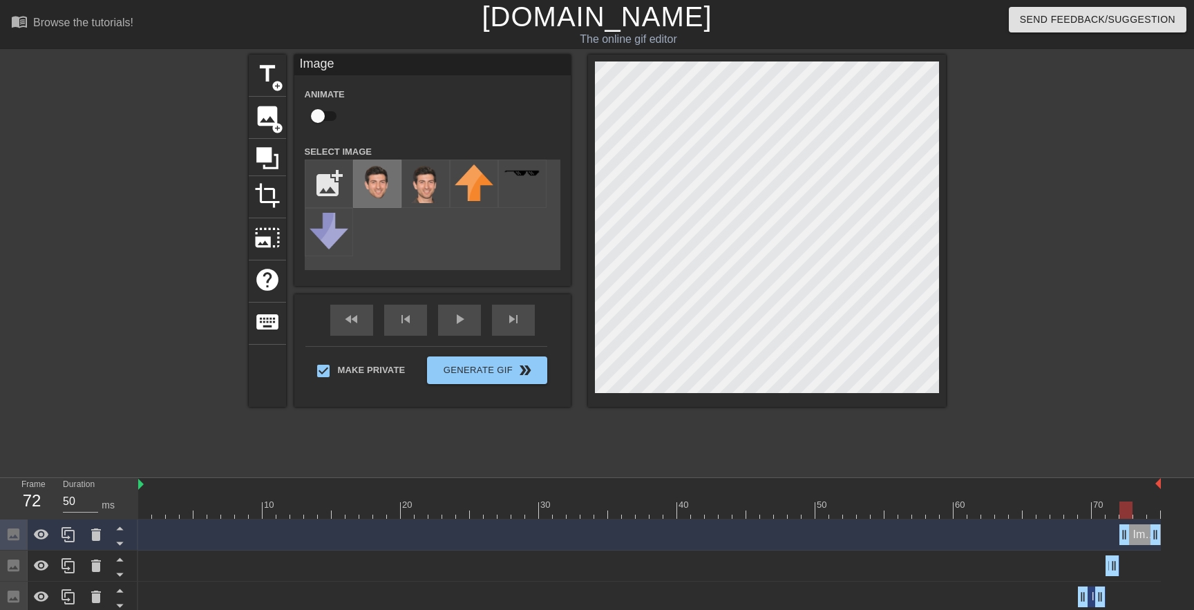
click at [375, 178] on img at bounding box center [377, 183] width 39 height 39
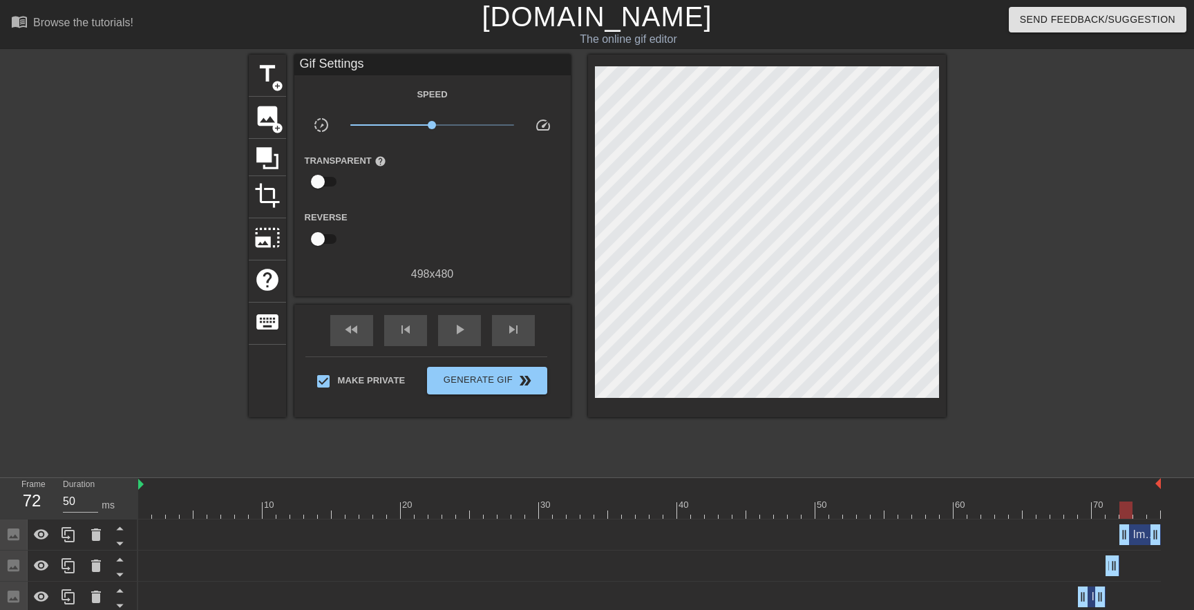
click at [1031, 350] on div at bounding box center [1065, 262] width 207 height 415
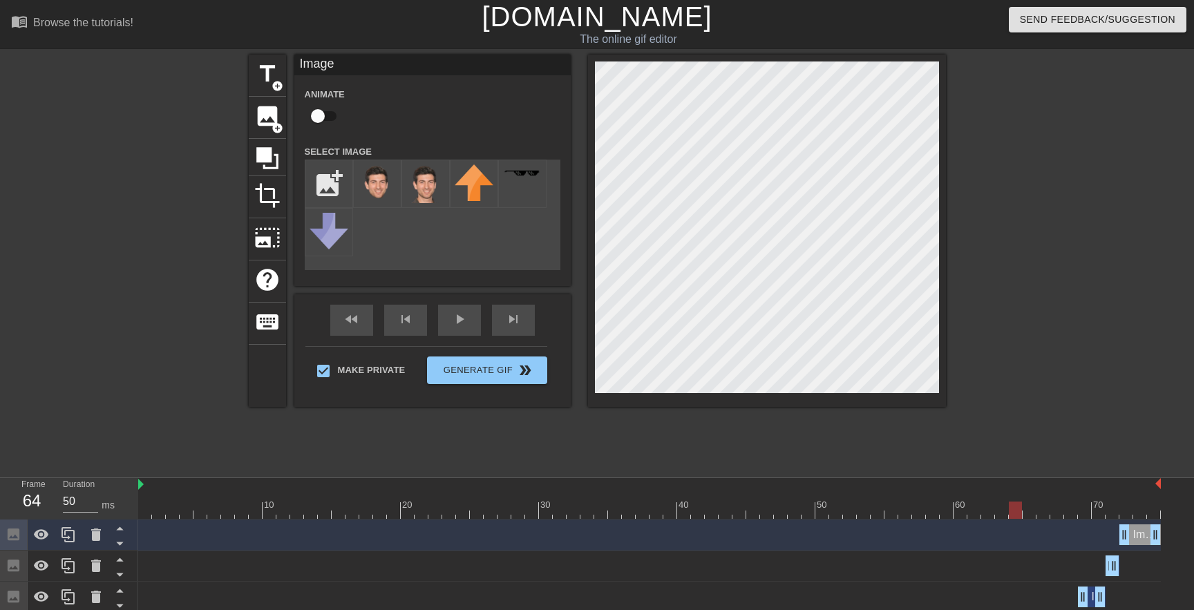
drag, startPoint x: 1121, startPoint y: 509, endPoint x: 1018, endPoint y: 482, distance: 106.2
click at [1018, 482] on div "10 20 30 40 50 60 70" at bounding box center [649, 498] width 1023 height 41
drag, startPoint x: 1024, startPoint y: 513, endPoint x: 1124, endPoint y: 513, distance: 100.2
click at [1124, 513] on div at bounding box center [649, 510] width 1023 height 17
drag, startPoint x: 1126, startPoint y: 513, endPoint x: 1153, endPoint y: 502, distance: 28.9
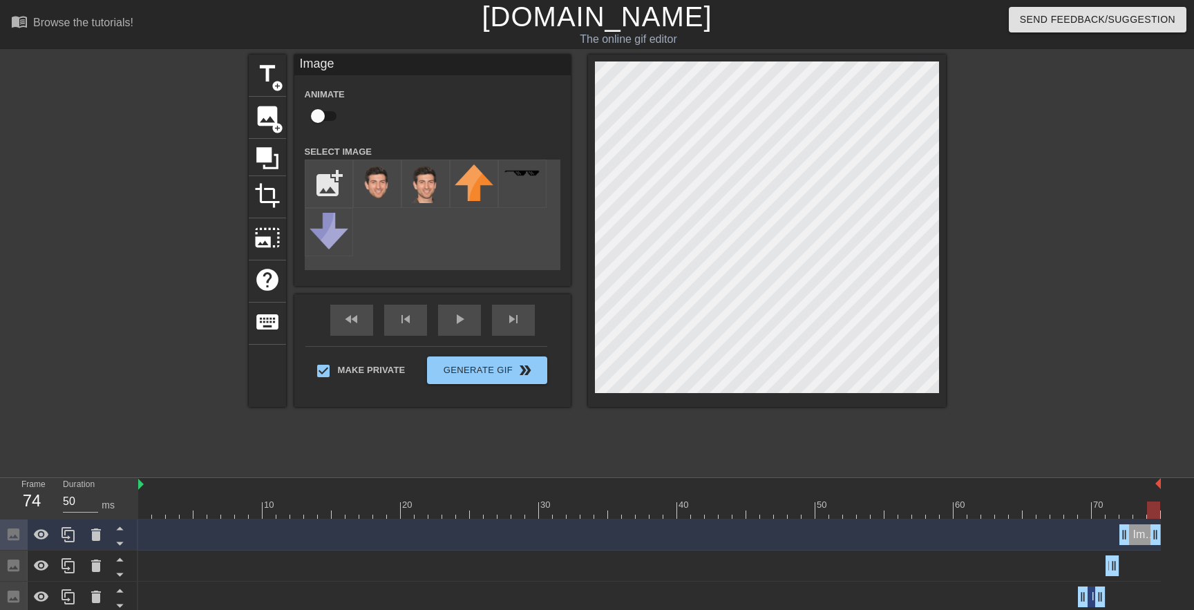
click at [1153, 502] on div at bounding box center [1153, 510] width 13 height 17
drag, startPoint x: 1154, startPoint y: 542, endPoint x: 1143, endPoint y: 542, distance: 10.4
click at [1152, 513] on div at bounding box center [649, 510] width 1023 height 17
click at [258, 124] on span "image" at bounding box center [267, 116] width 26 height 26
click at [383, 185] on img at bounding box center [377, 183] width 39 height 39
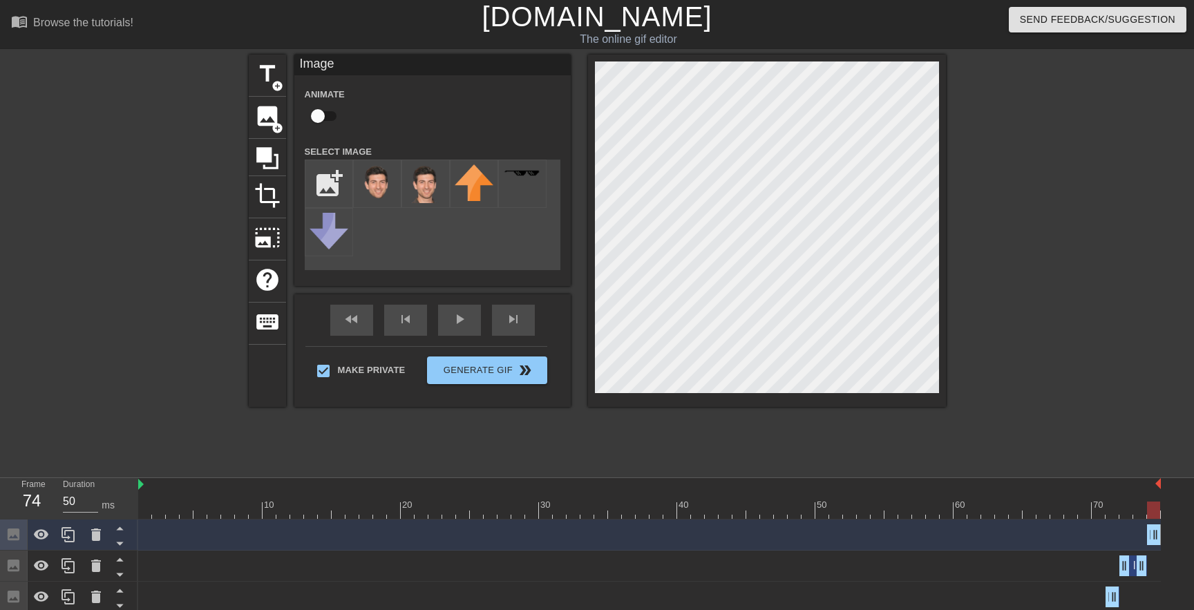
click at [1148, 364] on div at bounding box center [1065, 262] width 207 height 415
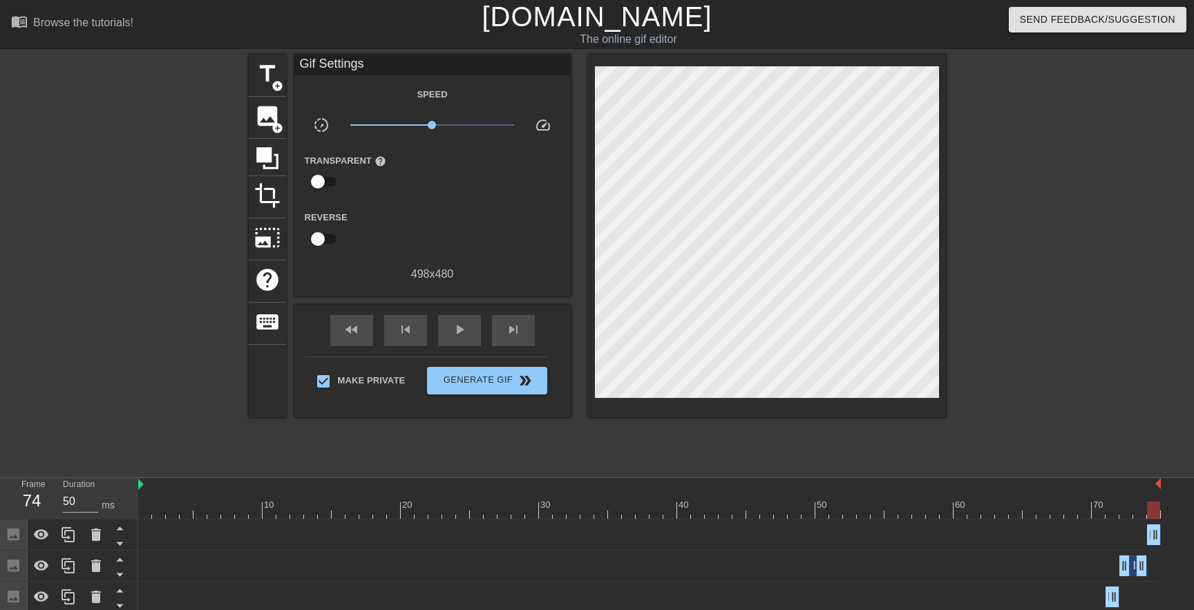
click at [1156, 513] on div at bounding box center [1153, 510] width 13 height 17
click at [473, 381] on span "Generate Gif double_arrow" at bounding box center [487, 380] width 108 height 17
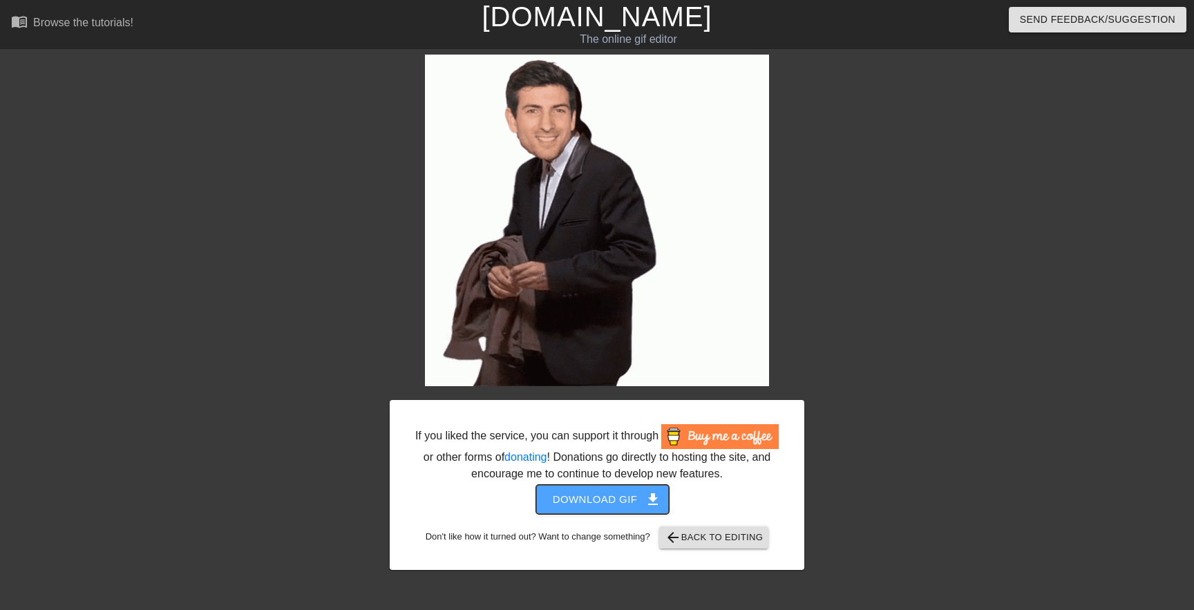
click at [590, 509] on span "Download gif get_app" at bounding box center [603, 500] width 100 height 18
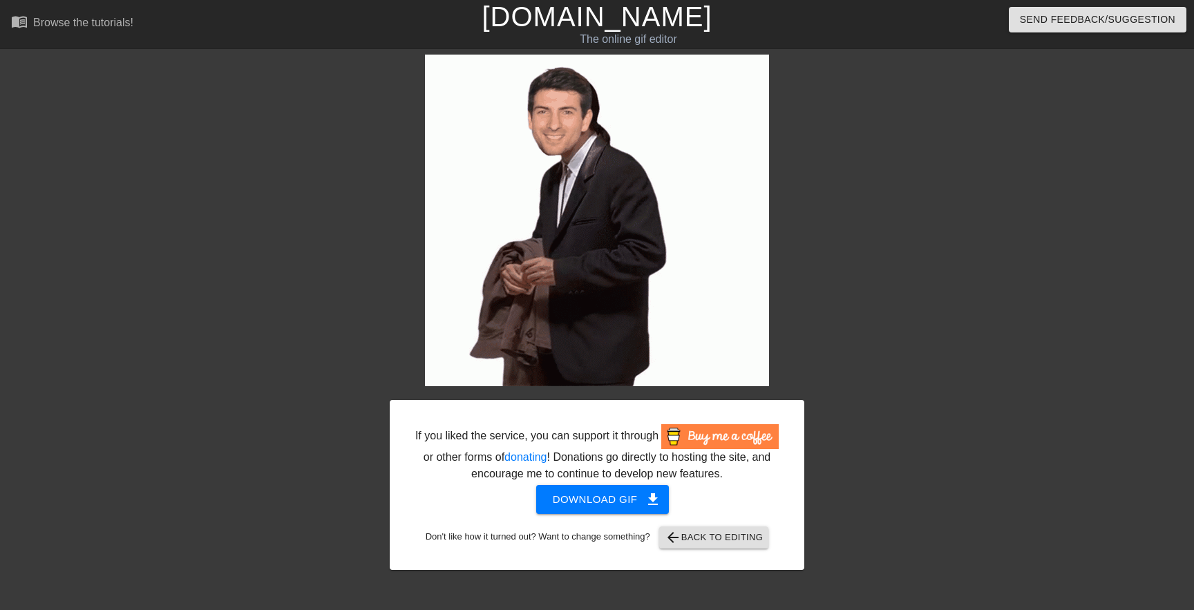
click at [903, 424] on div at bounding box center [924, 262] width 207 height 415
